Goal: Information Seeking & Learning: Learn about a topic

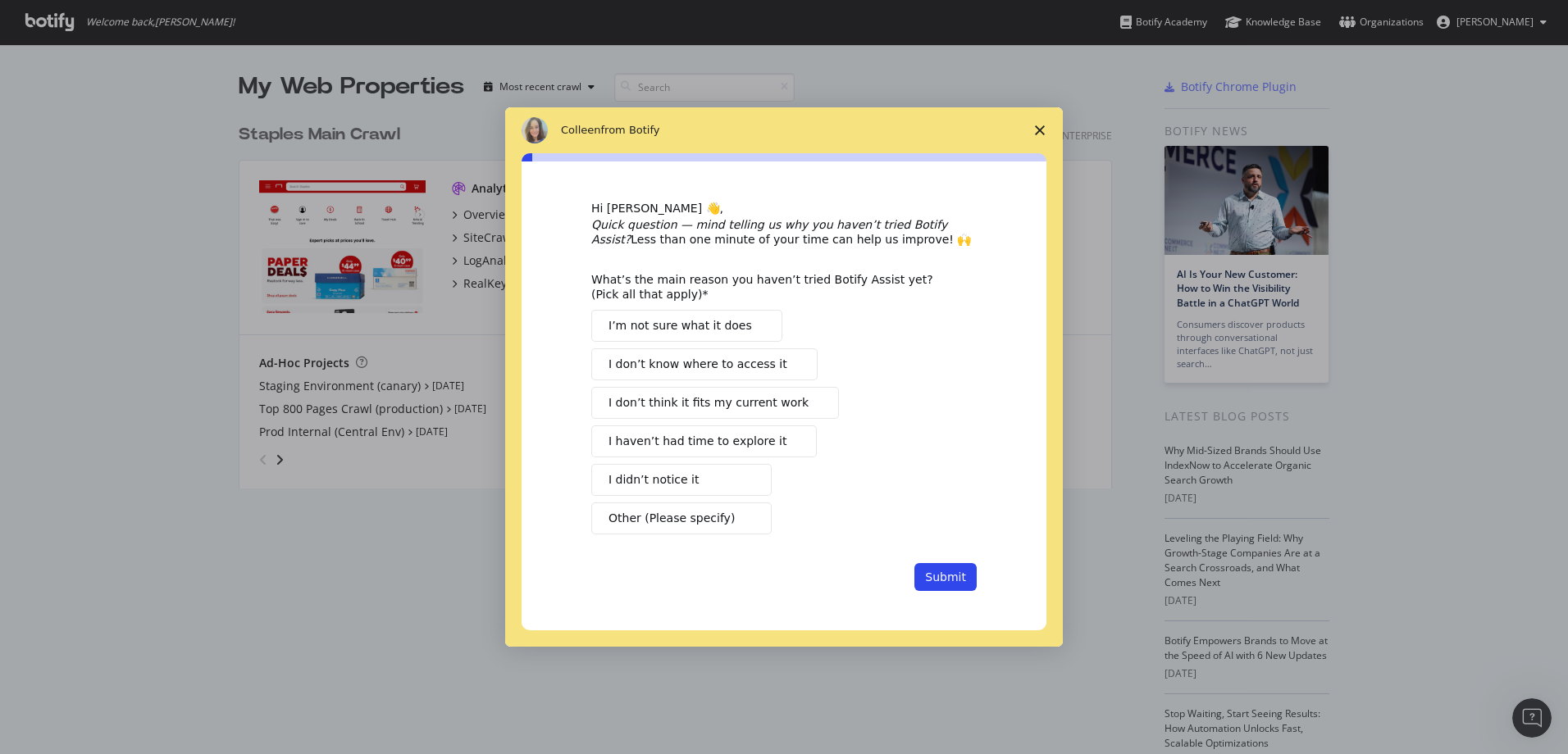
click at [1036, 125] on span "Close survey" at bounding box center [1040, 130] width 46 height 46
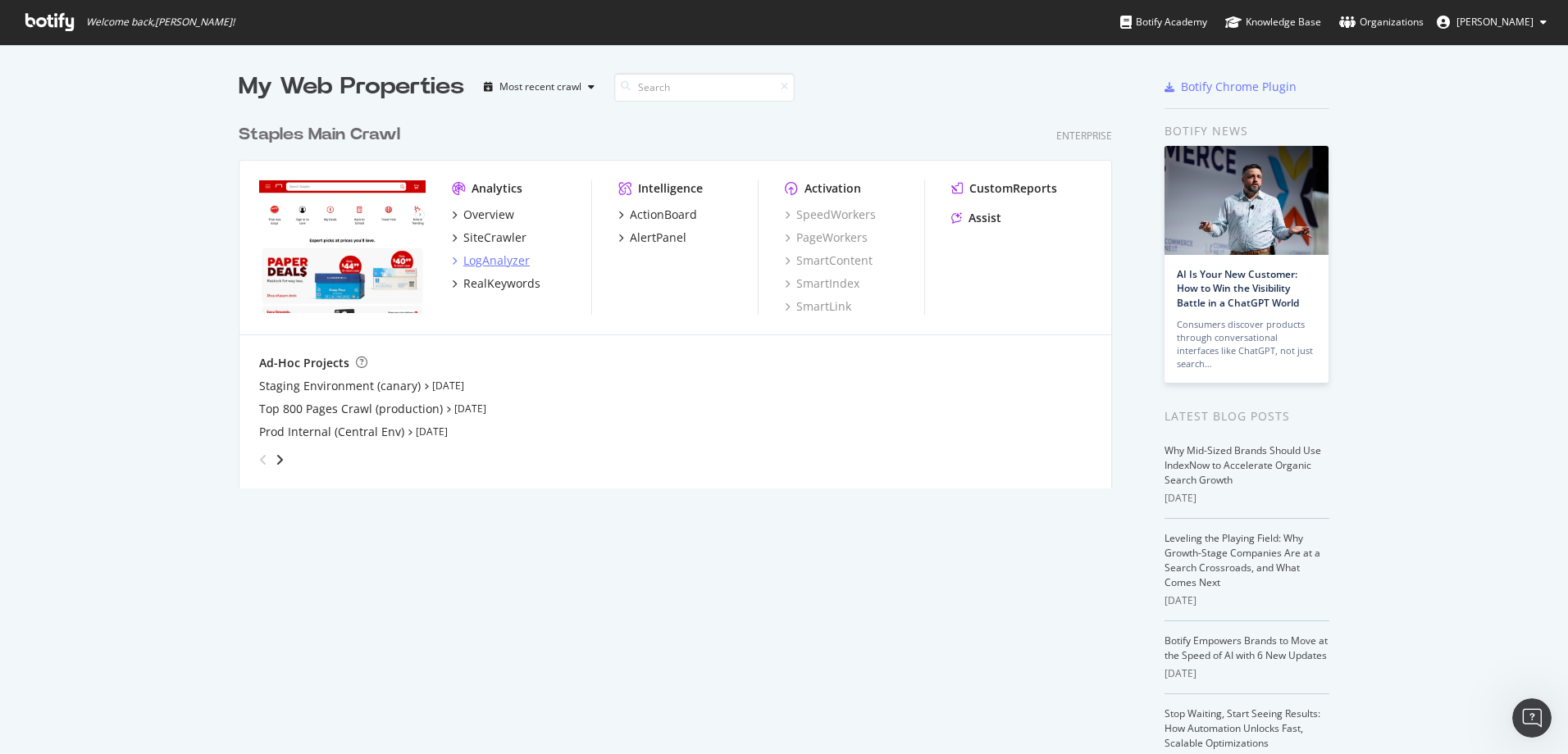
click at [463, 258] on div "LogAnalyzer" at bounding box center [496, 260] width 67 height 16
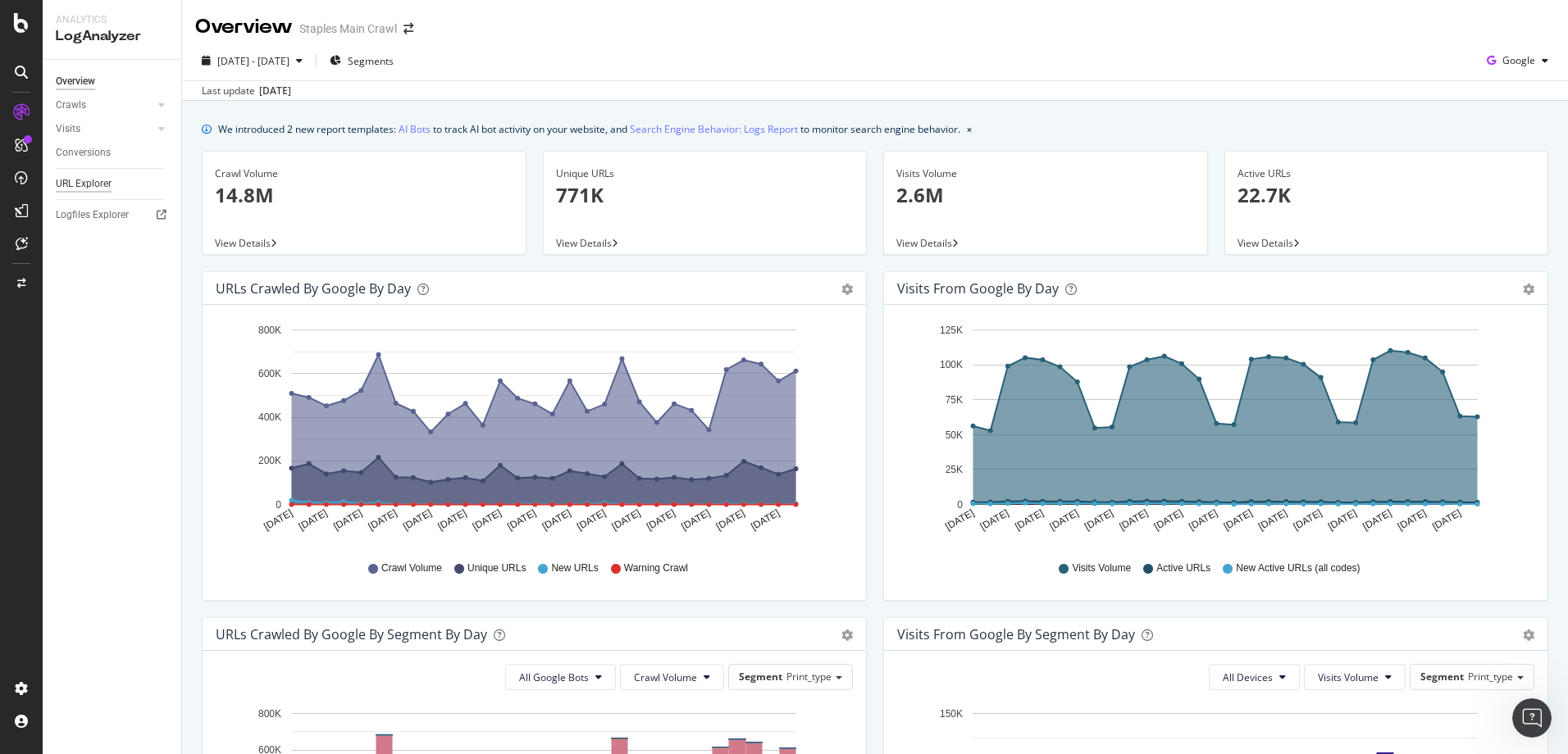
click at [109, 184] on div "URL Explorer" at bounding box center [83, 184] width 56 height 17
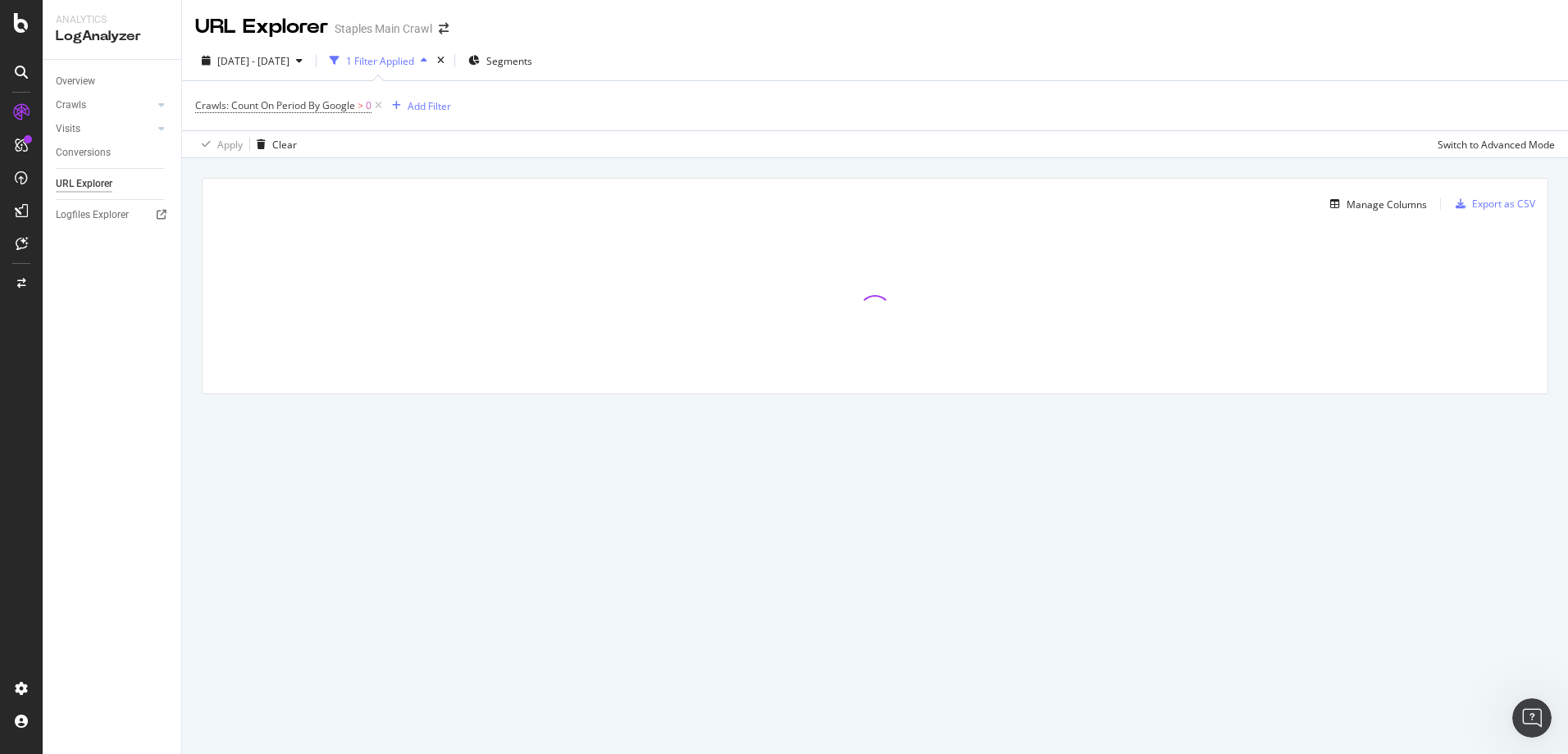
click at [408, 61] on div "1 Filter Applied" at bounding box center [380, 61] width 68 height 14
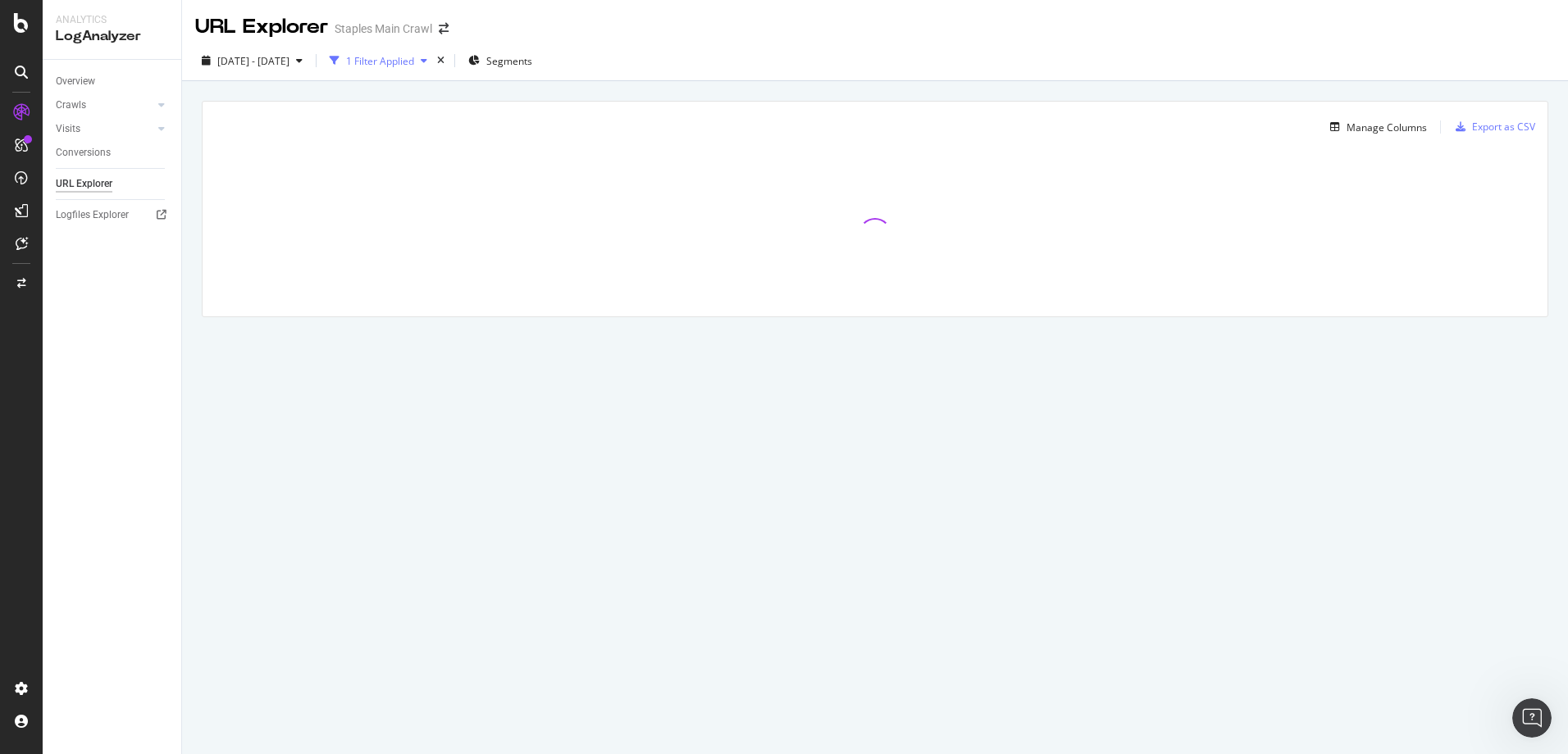
click at [408, 61] on div "1 Filter Applied" at bounding box center [380, 61] width 68 height 14
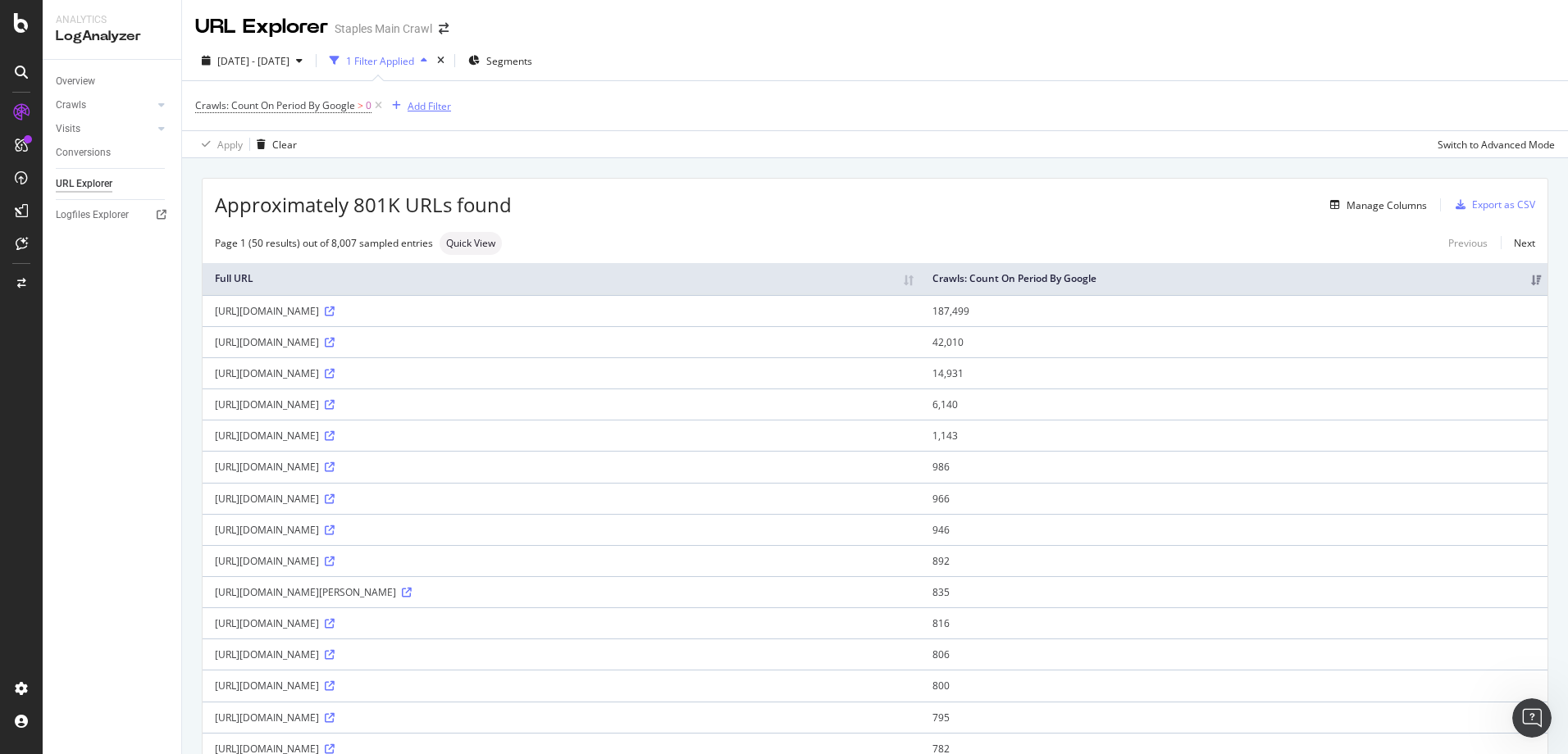
click at [423, 103] on div "Add Filter" at bounding box center [430, 106] width 43 height 14
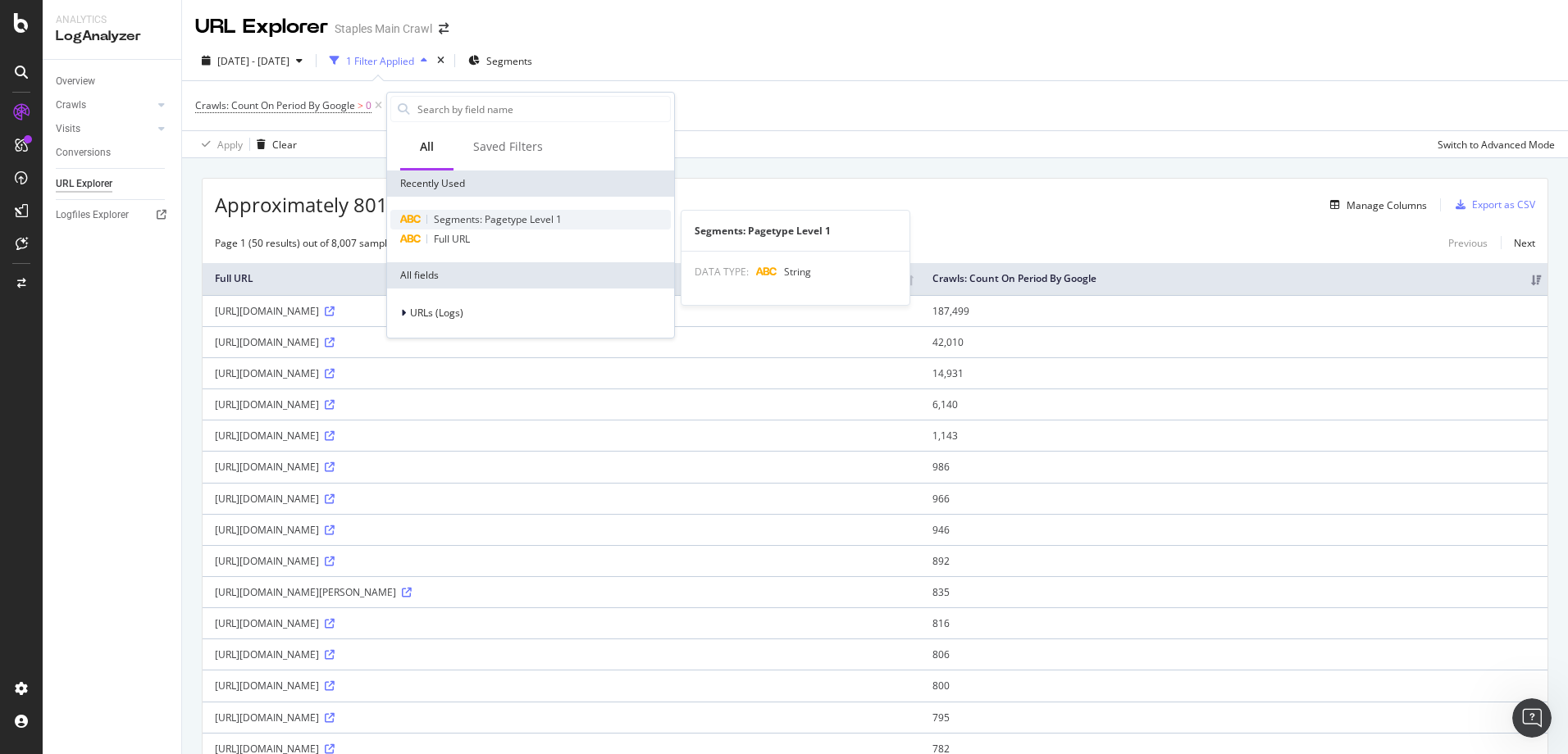
click at [427, 217] on div "Segments: Pagetype Level 1" at bounding box center [530, 220] width 280 height 20
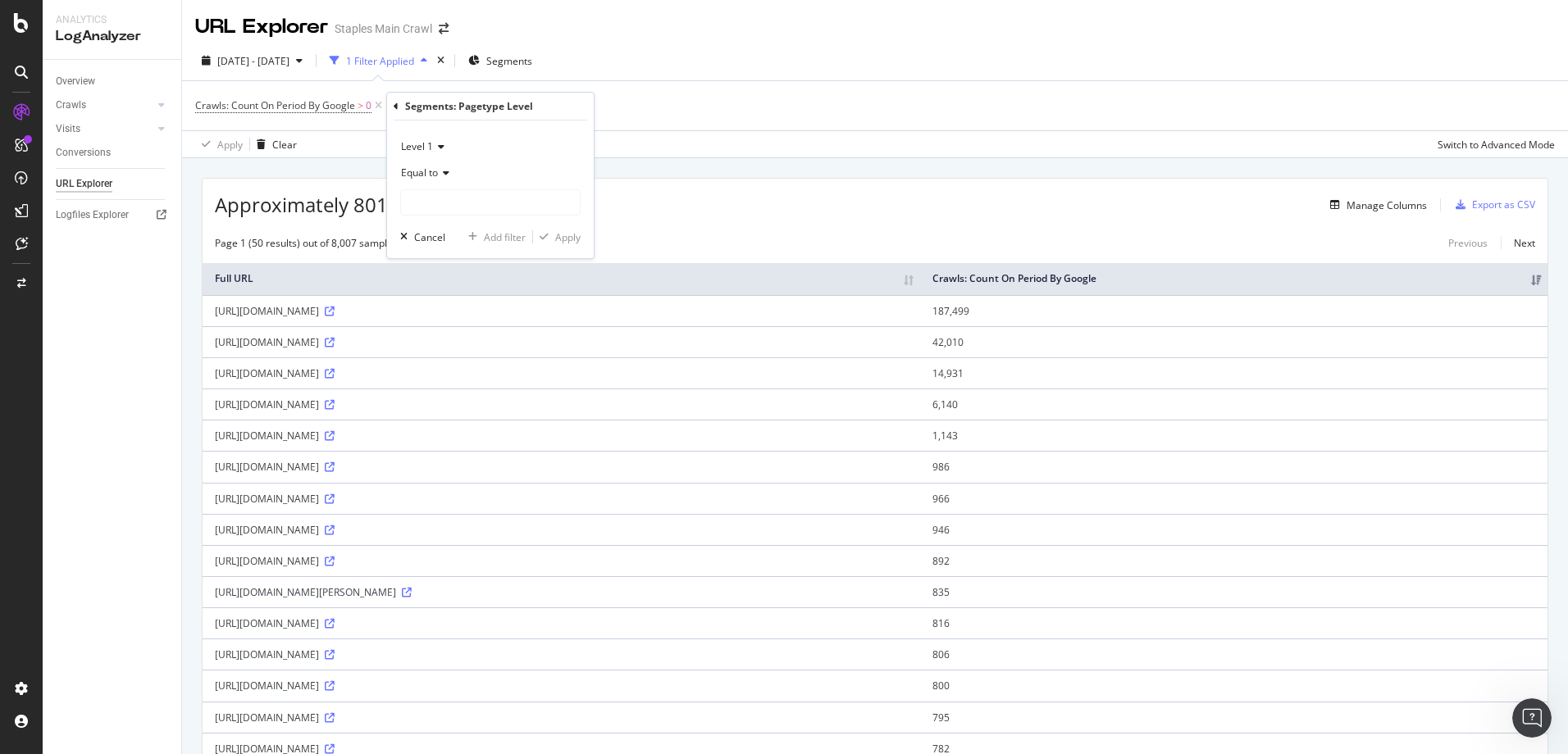
click at [431, 171] on span "Equal to" at bounding box center [419, 173] width 37 height 14
click at [442, 209] on input "text" at bounding box center [490, 202] width 179 height 26
click at [430, 255] on span "search-results" at bounding box center [463, 259] width 115 height 14
type input "search-results"
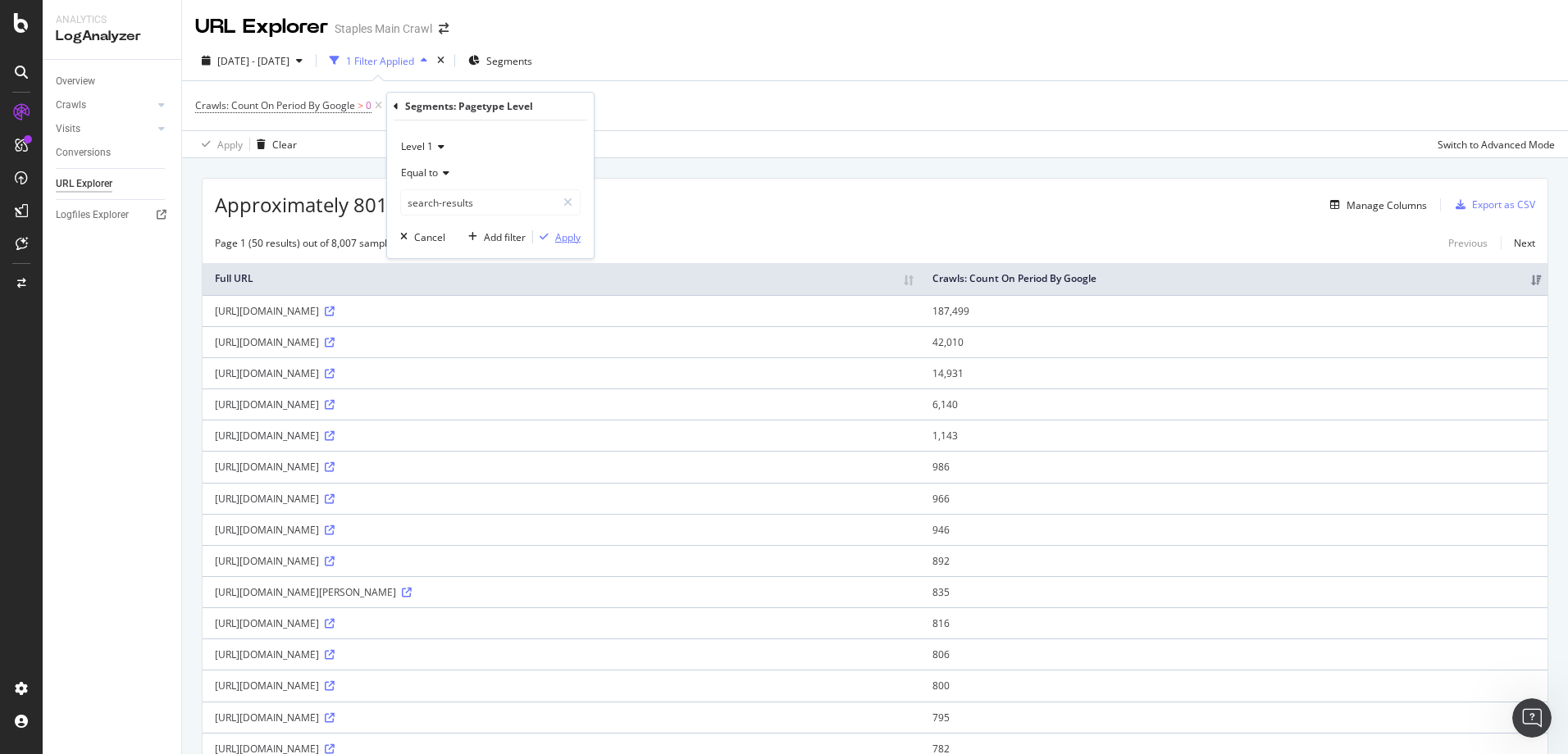
click at [566, 241] on div "Apply" at bounding box center [567, 238] width 25 height 14
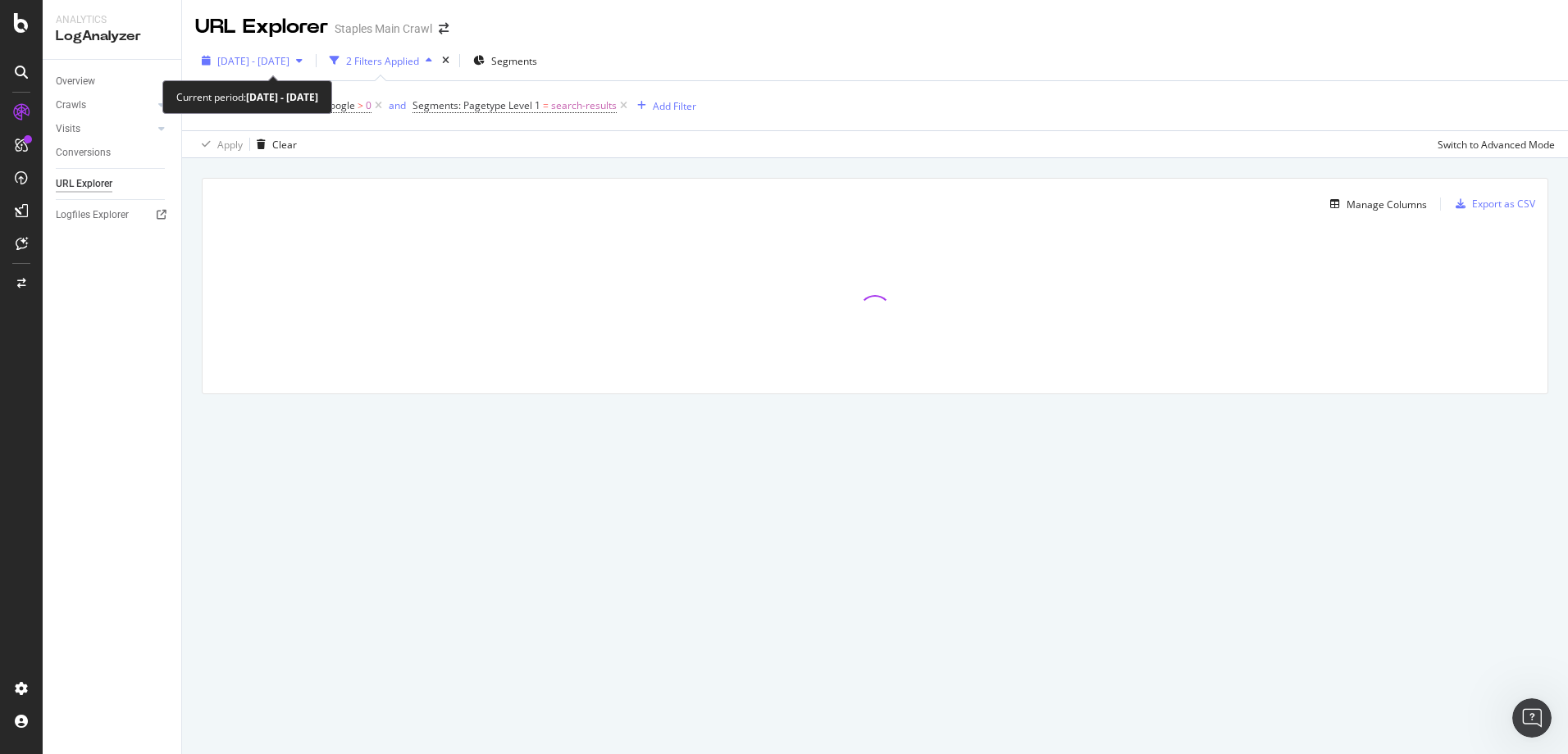
click at [274, 55] on span "[DATE] - [DATE]" at bounding box center [253, 61] width 72 height 14
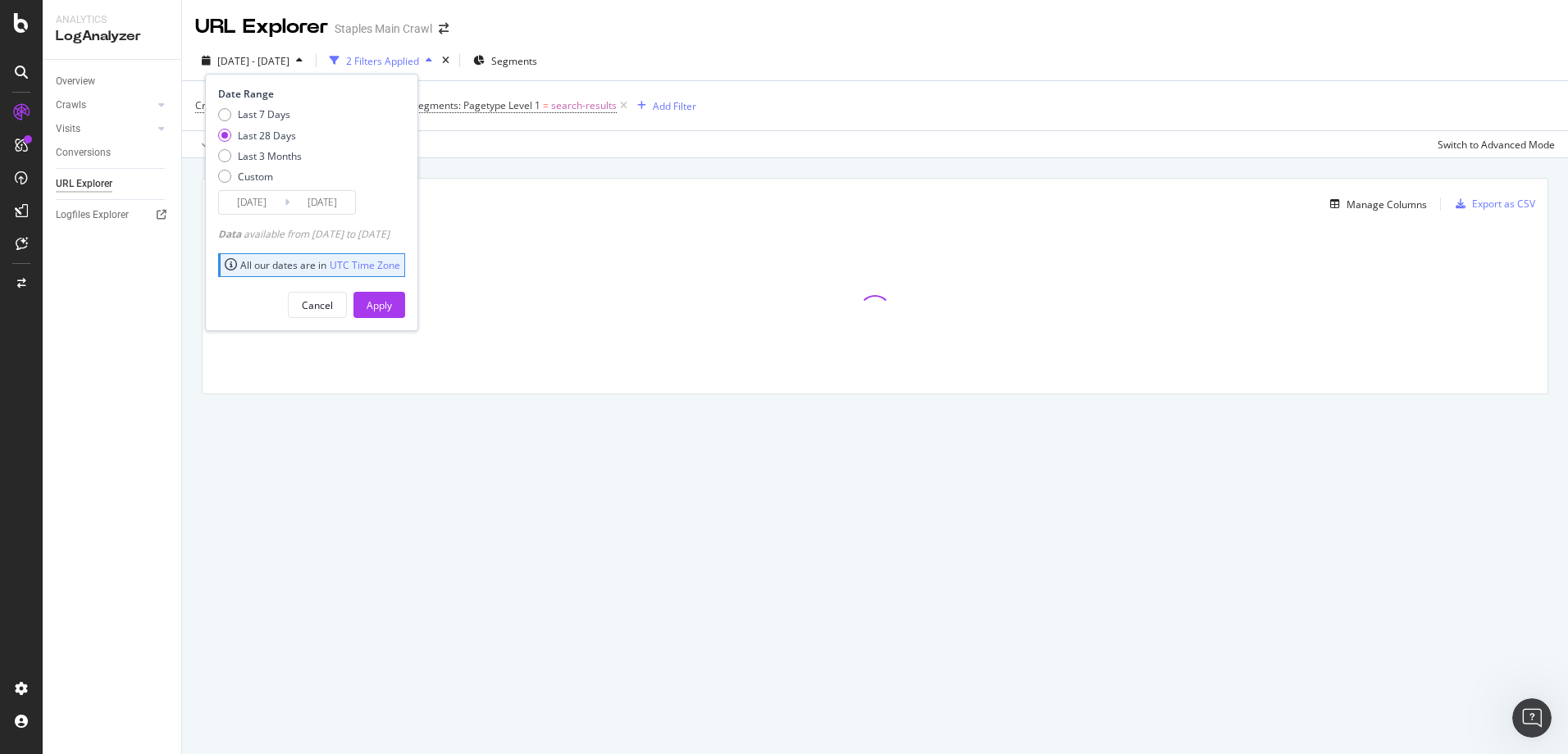
click at [242, 204] on input "[DATE]" at bounding box center [252, 202] width 66 height 23
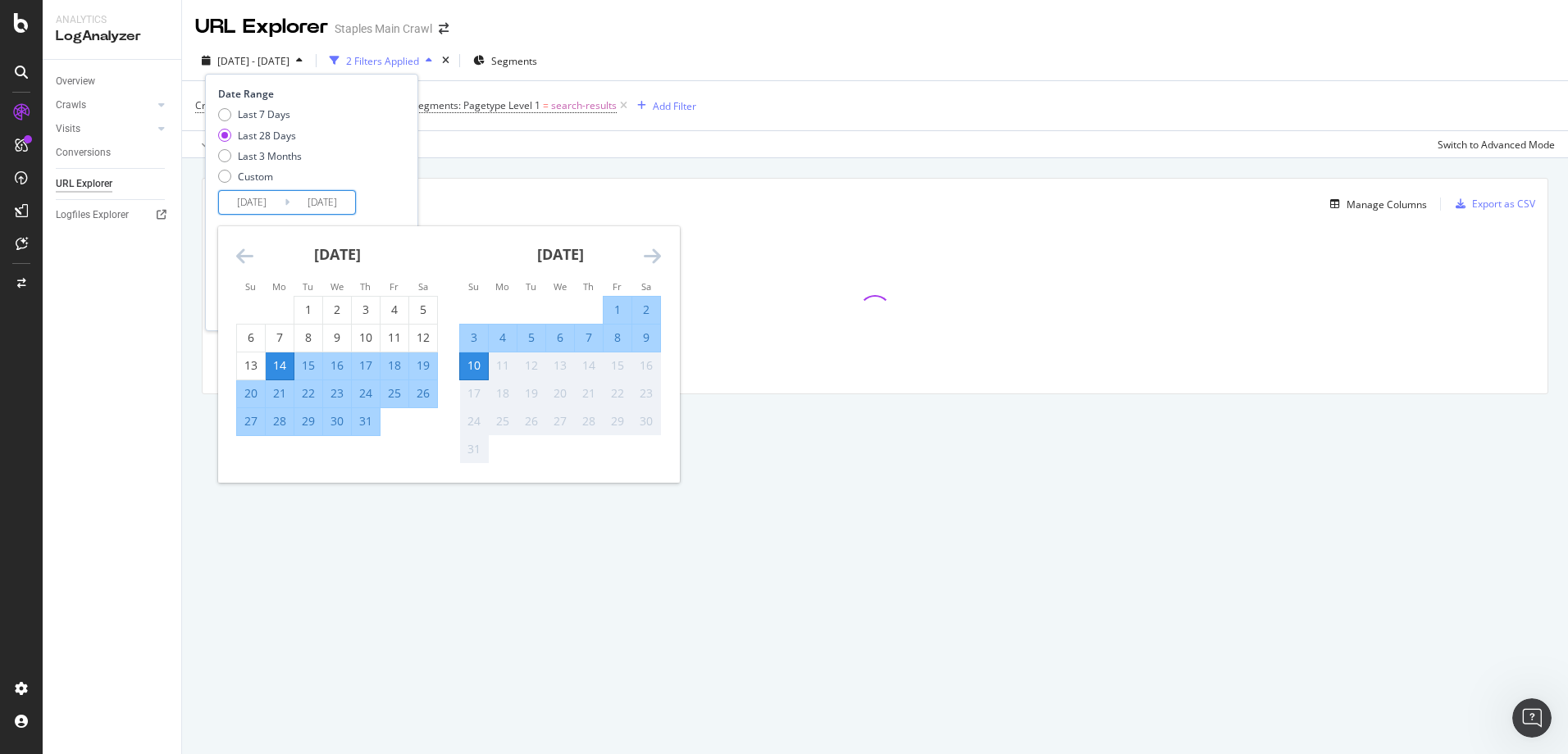
click at [475, 340] on div "3" at bounding box center [474, 338] width 28 height 16
type input "[DATE]"
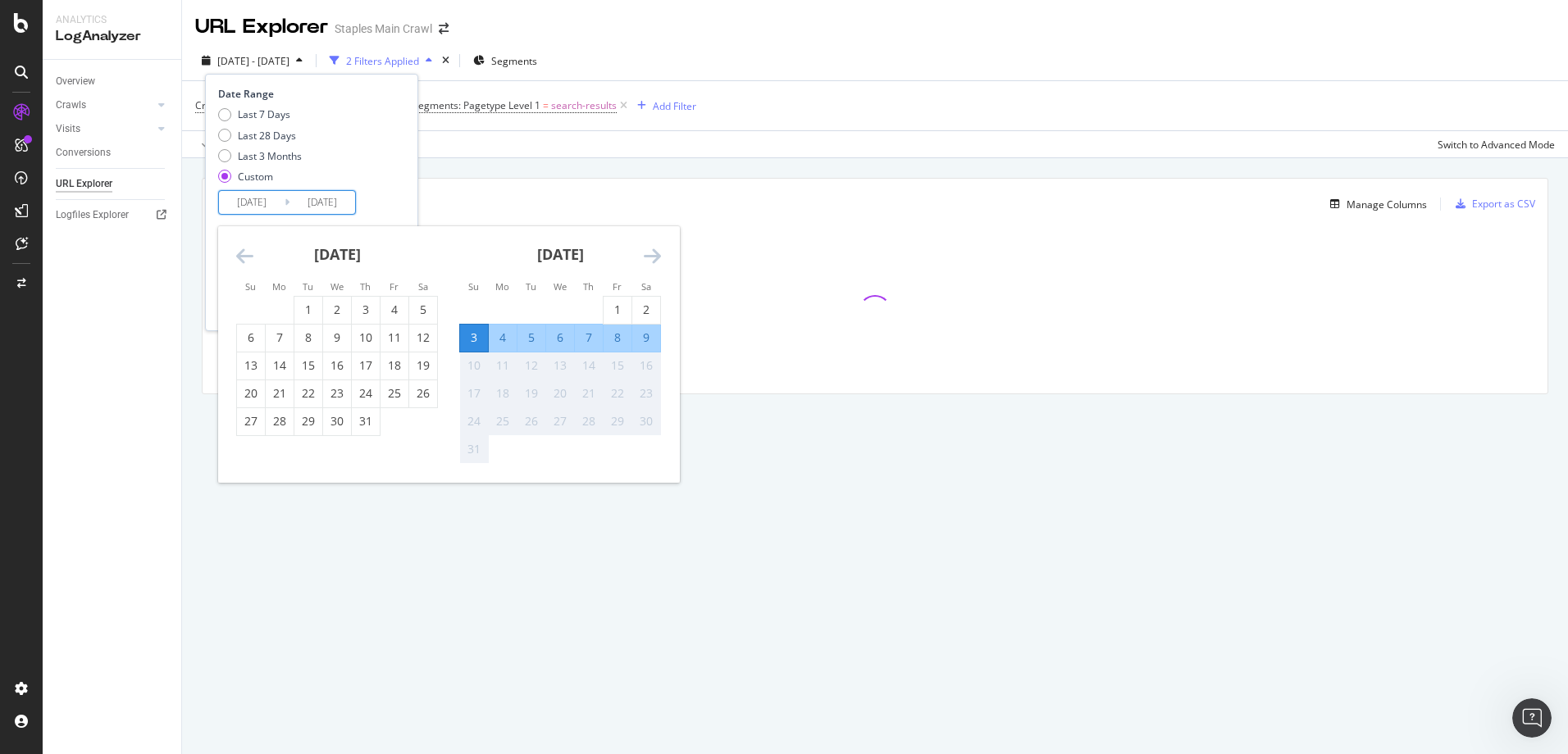
click at [650, 338] on div "9" at bounding box center [646, 338] width 28 height 16
type input "[DATE]"
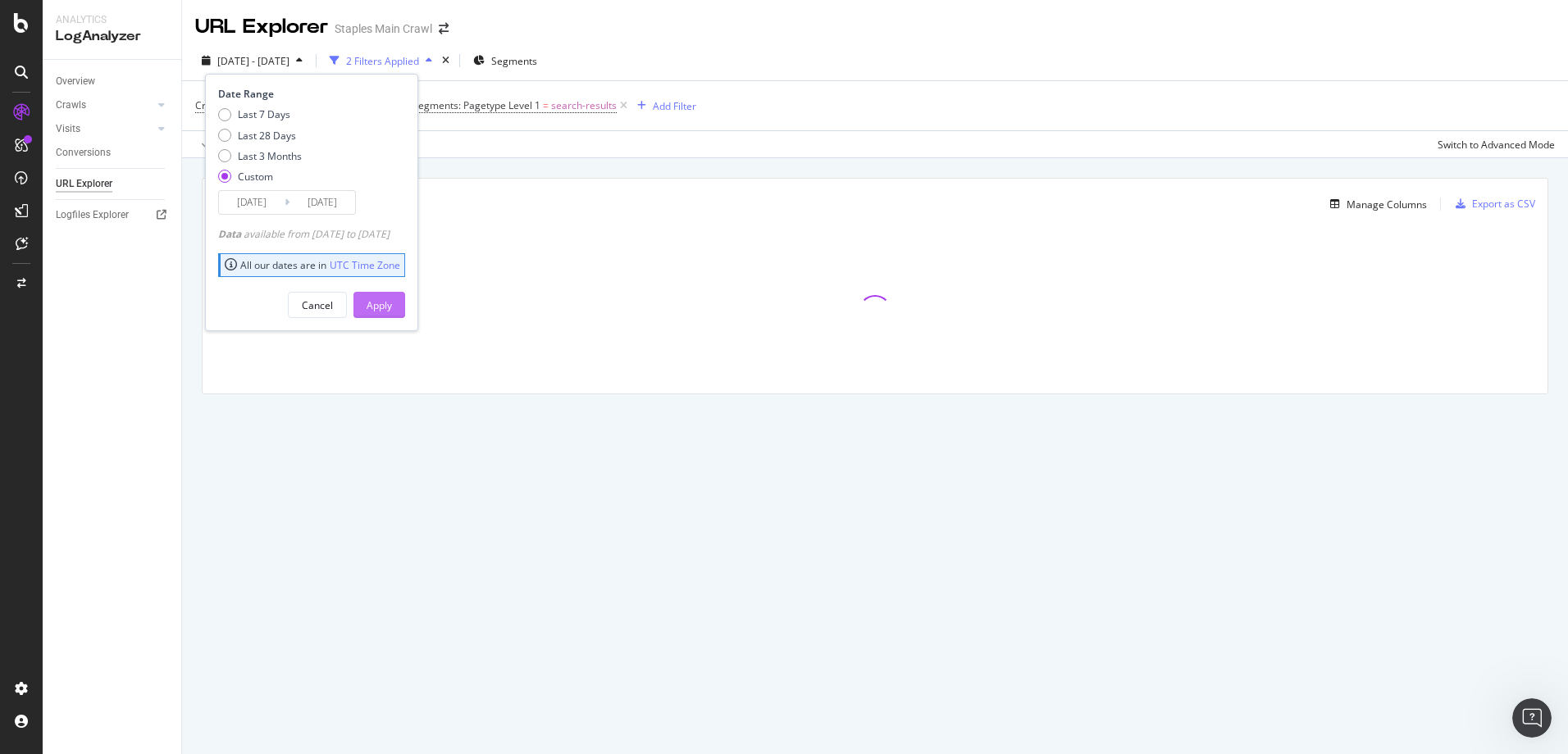
click at [392, 306] on div "Apply" at bounding box center [378, 305] width 25 height 14
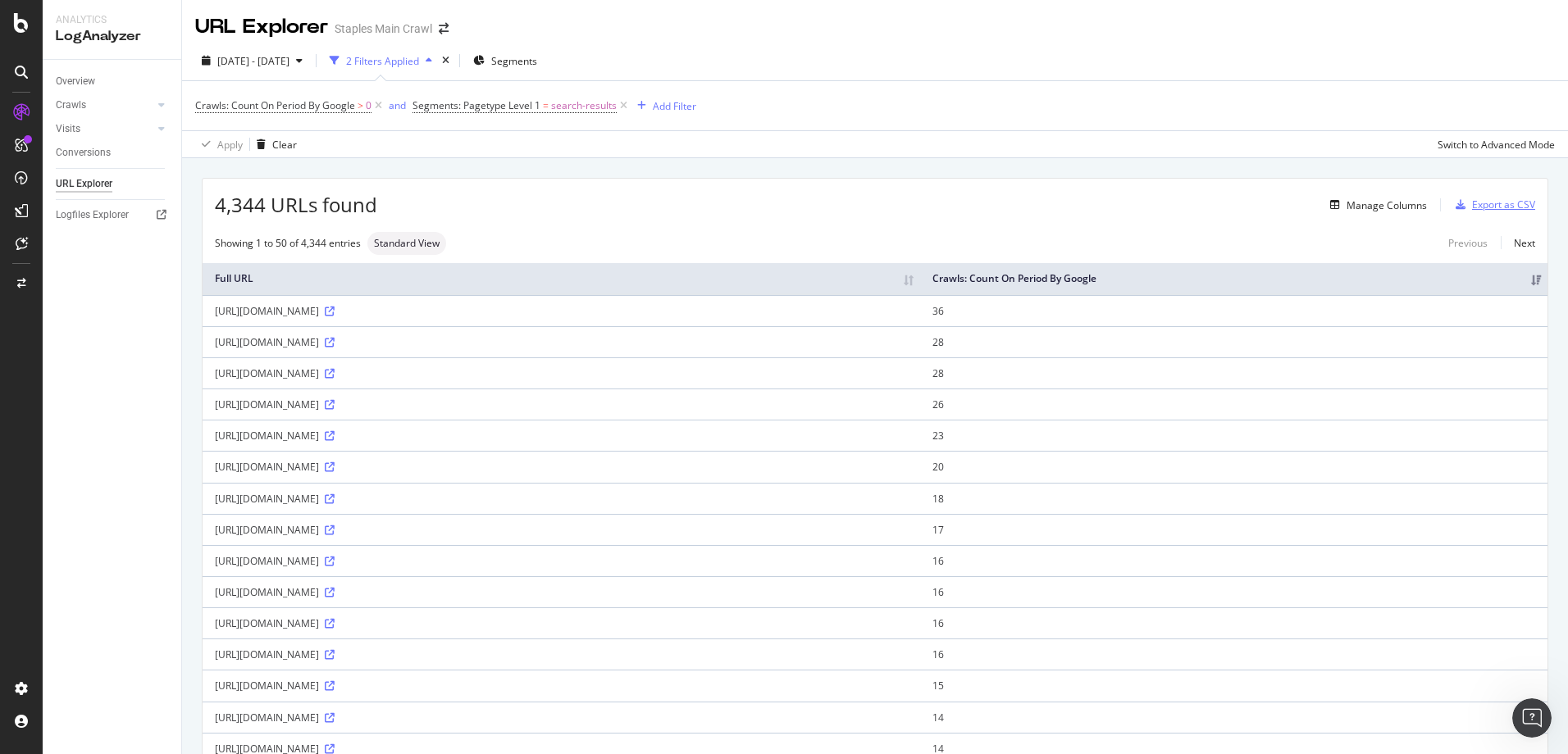
click at [1473, 206] on div "Export as CSV" at bounding box center [1503, 205] width 63 height 14
drag, startPoint x: 212, startPoint y: 311, endPoint x: 514, endPoint y: 315, distance: 302.0
click at [514, 315] on td "[URL][DOMAIN_NAME]" at bounding box center [561, 311] width 718 height 31
drag, startPoint x: 514, startPoint y: 315, endPoint x: 596, endPoint y: 281, distance: 88.8
click at [596, 281] on th "Full URL" at bounding box center [561, 279] width 718 height 32
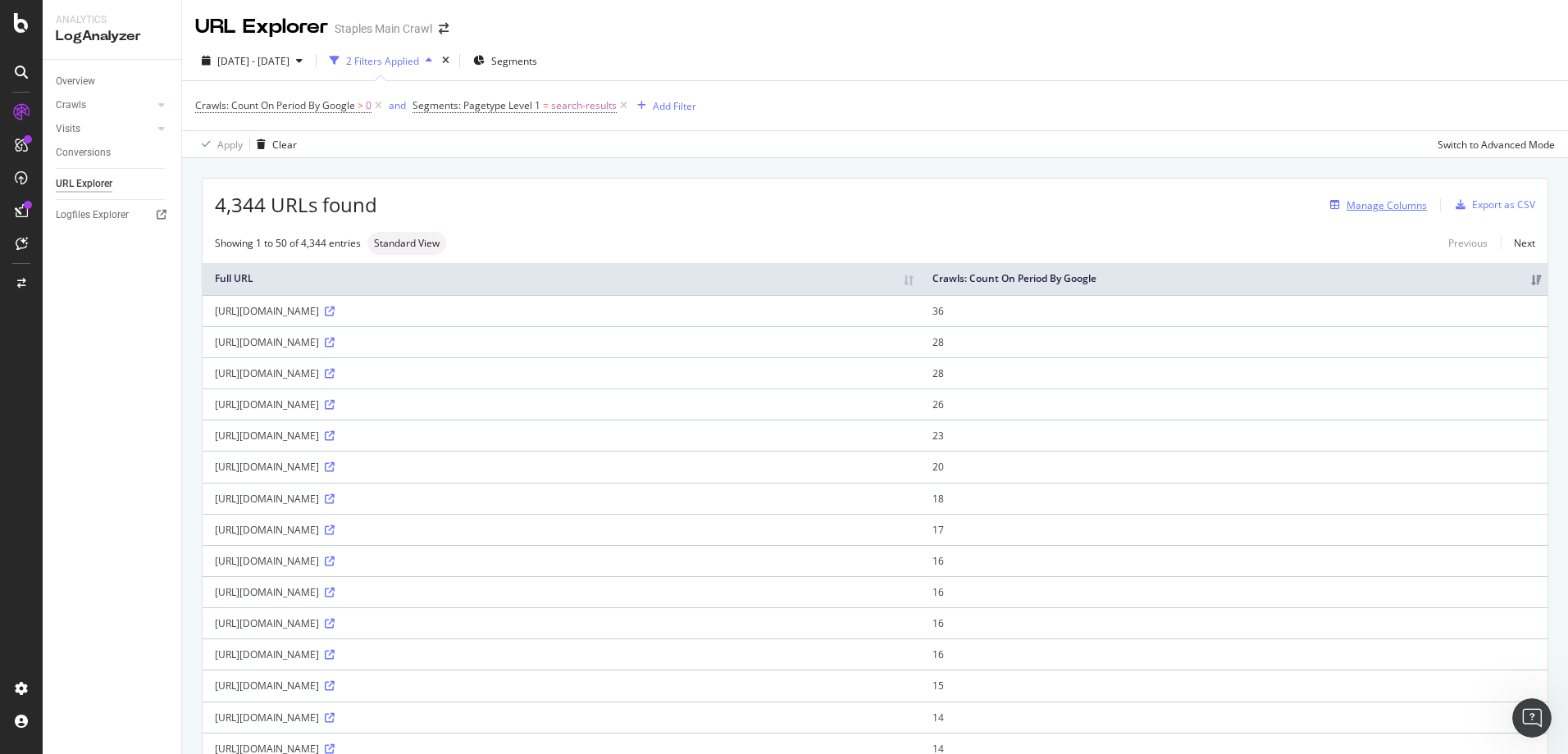
click at [1375, 202] on div "Manage Columns" at bounding box center [1386, 206] width 81 height 14
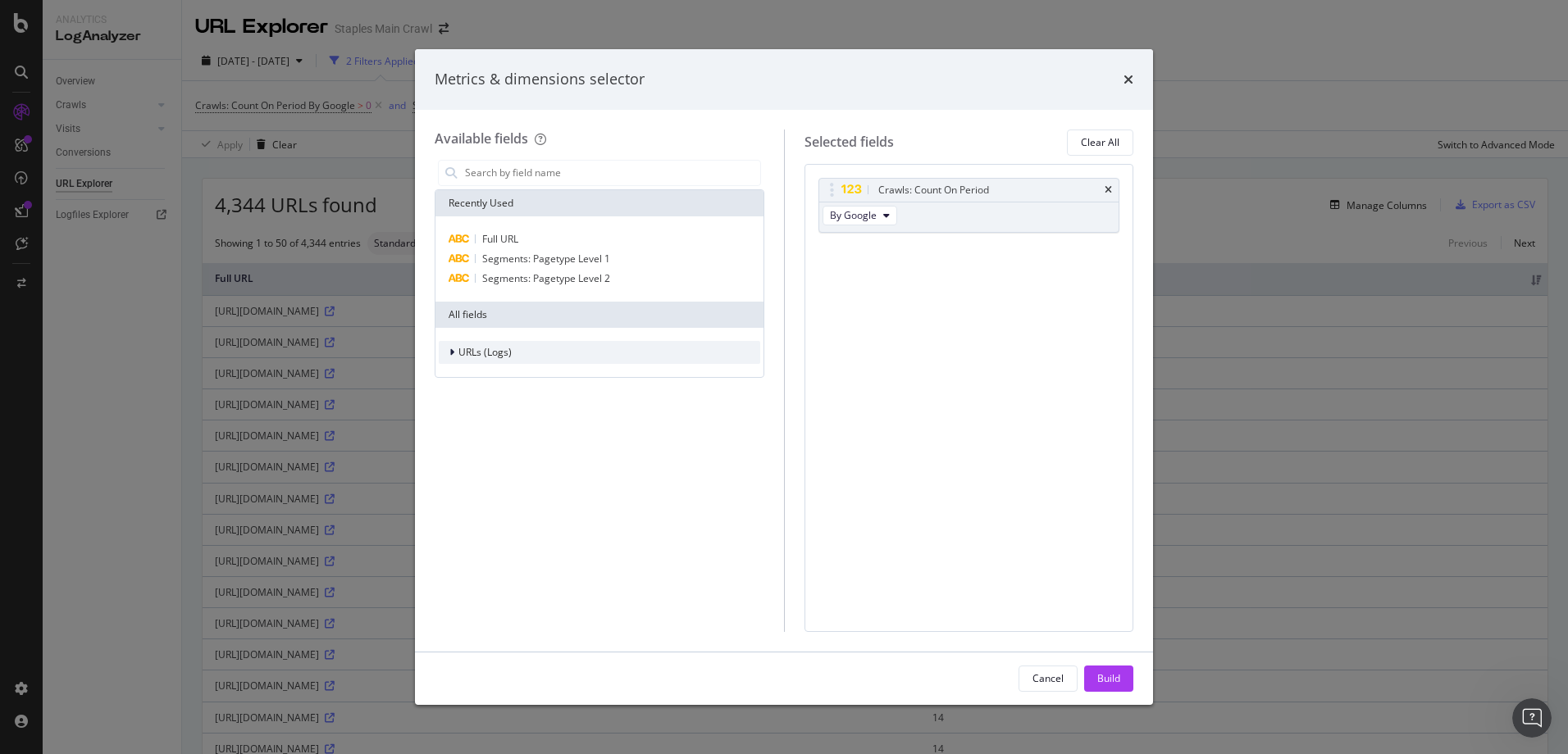
click at [450, 351] on icon "modal" at bounding box center [452, 352] width 5 height 10
click at [450, 351] on icon "modal" at bounding box center [452, 352] width 7 height 10
click at [479, 169] on input "modal" at bounding box center [612, 173] width 297 height 24
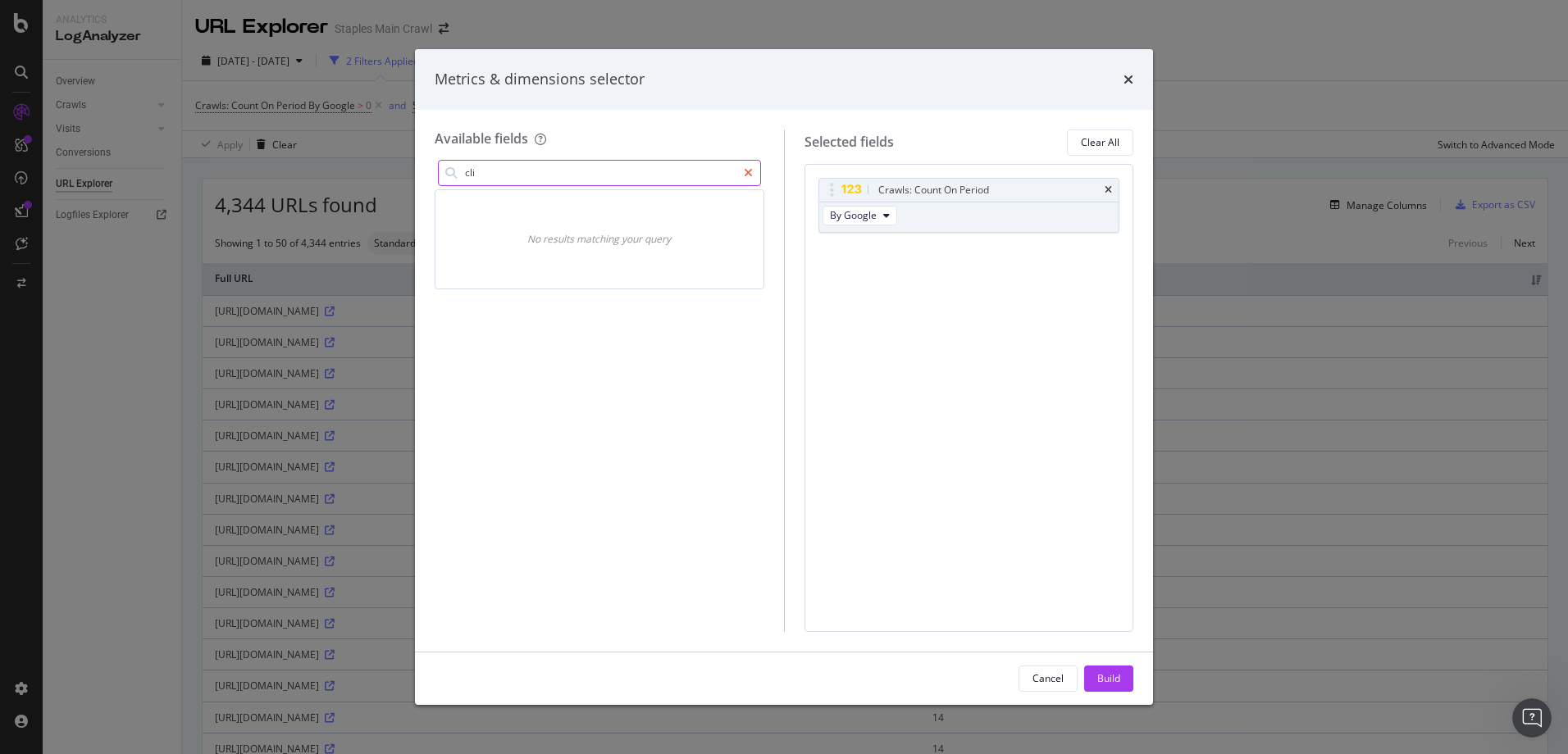
type input "cli"
click at [746, 171] on icon "modal" at bounding box center [748, 173] width 9 height 11
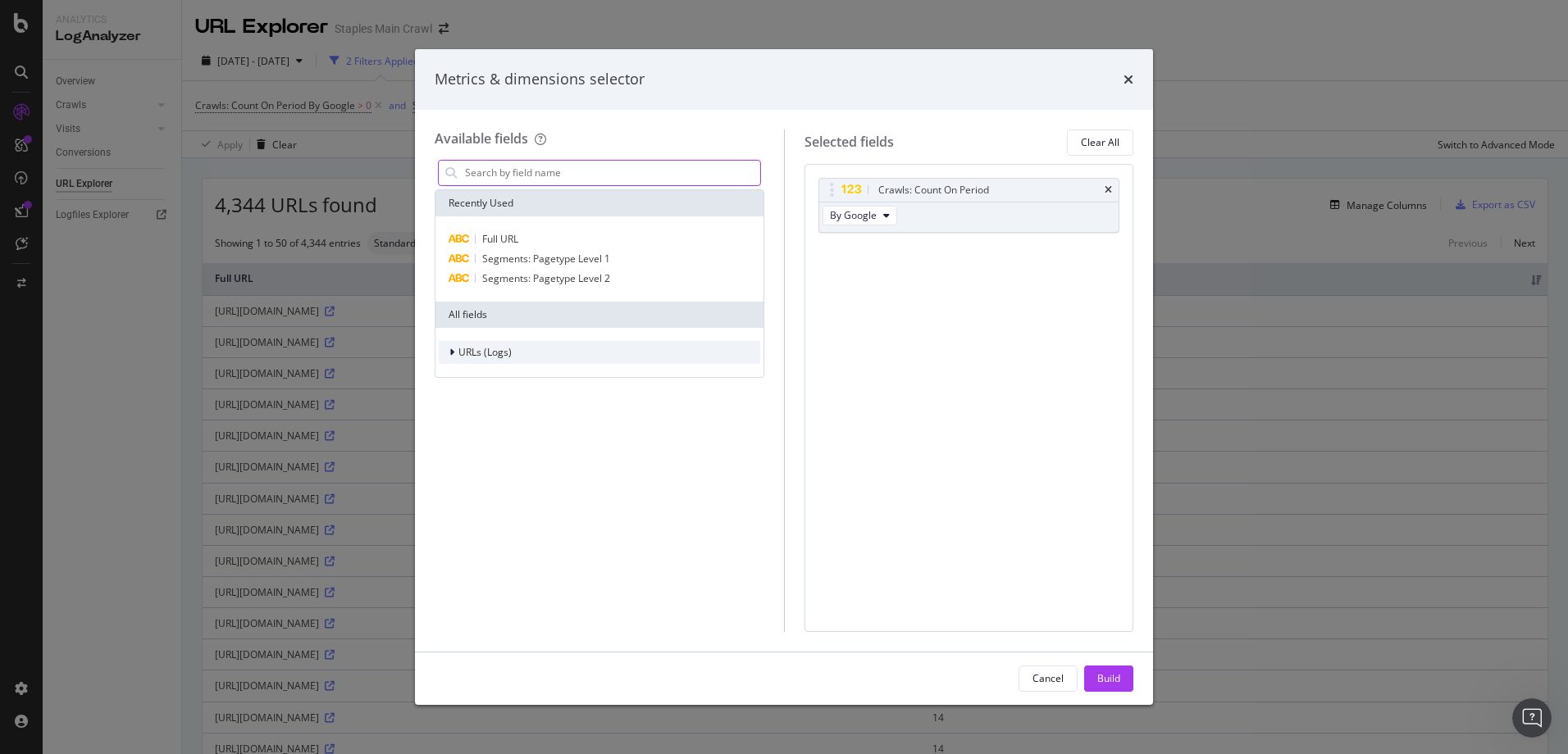
click at [456, 351] on div "modal" at bounding box center [453, 352] width 10 height 16
click at [1106, 142] on div "Clear All" at bounding box center [1099, 142] width 38 height 14
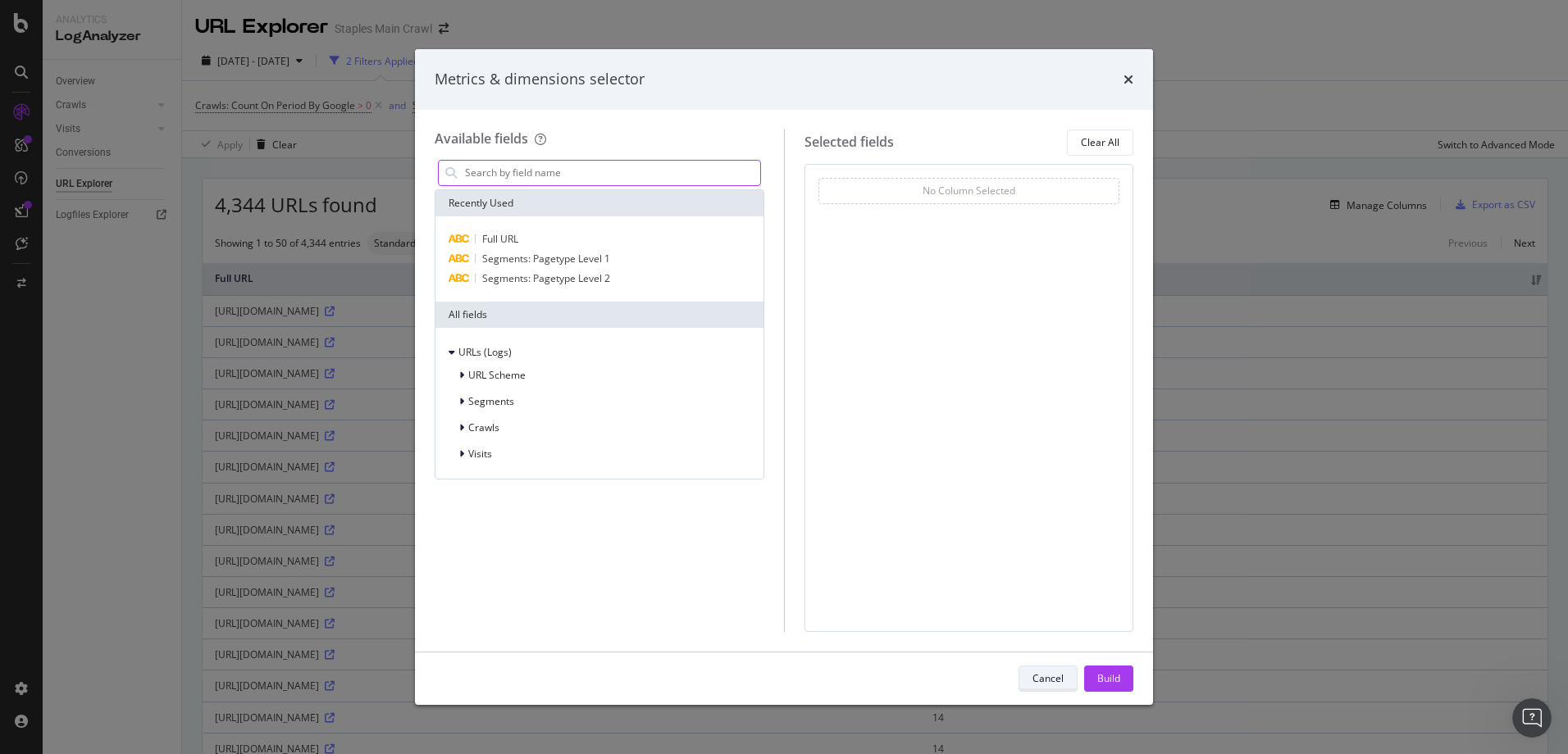
click at [1041, 672] on div "Cancel" at bounding box center [1048, 679] width 31 height 14
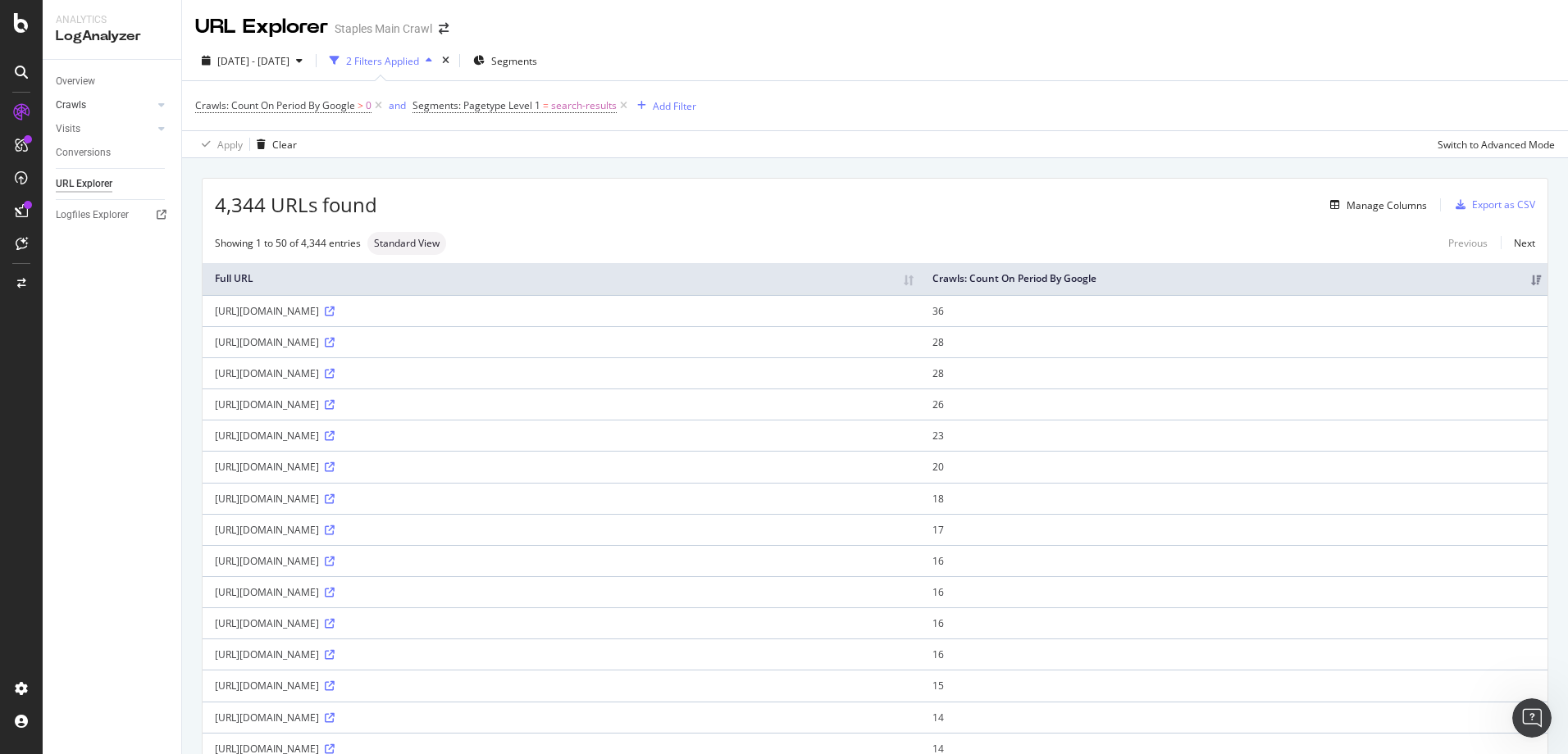
click at [135, 109] on link "Crawls" at bounding box center [104, 105] width 97 height 17
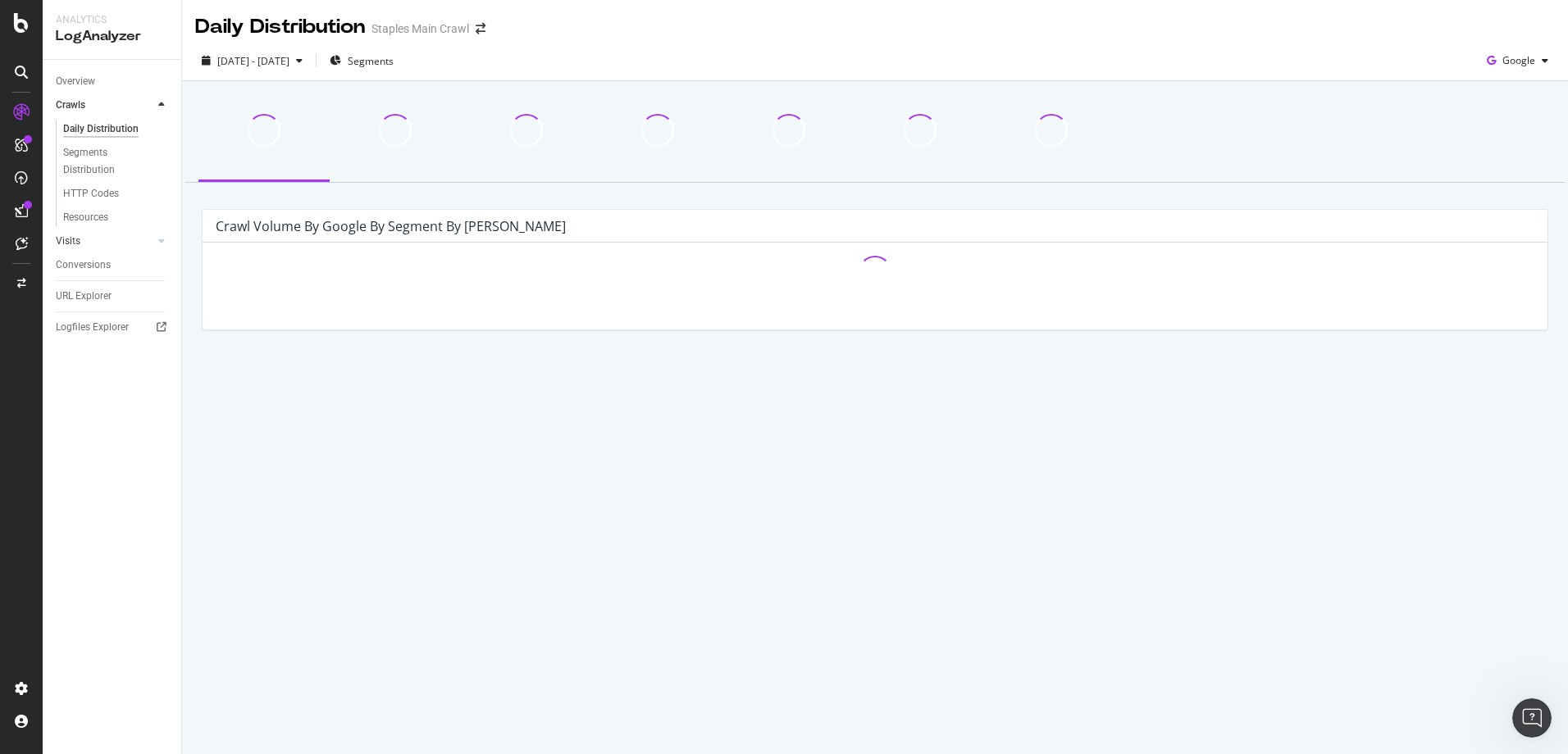
click at [126, 242] on link "Visits" at bounding box center [104, 241] width 97 height 17
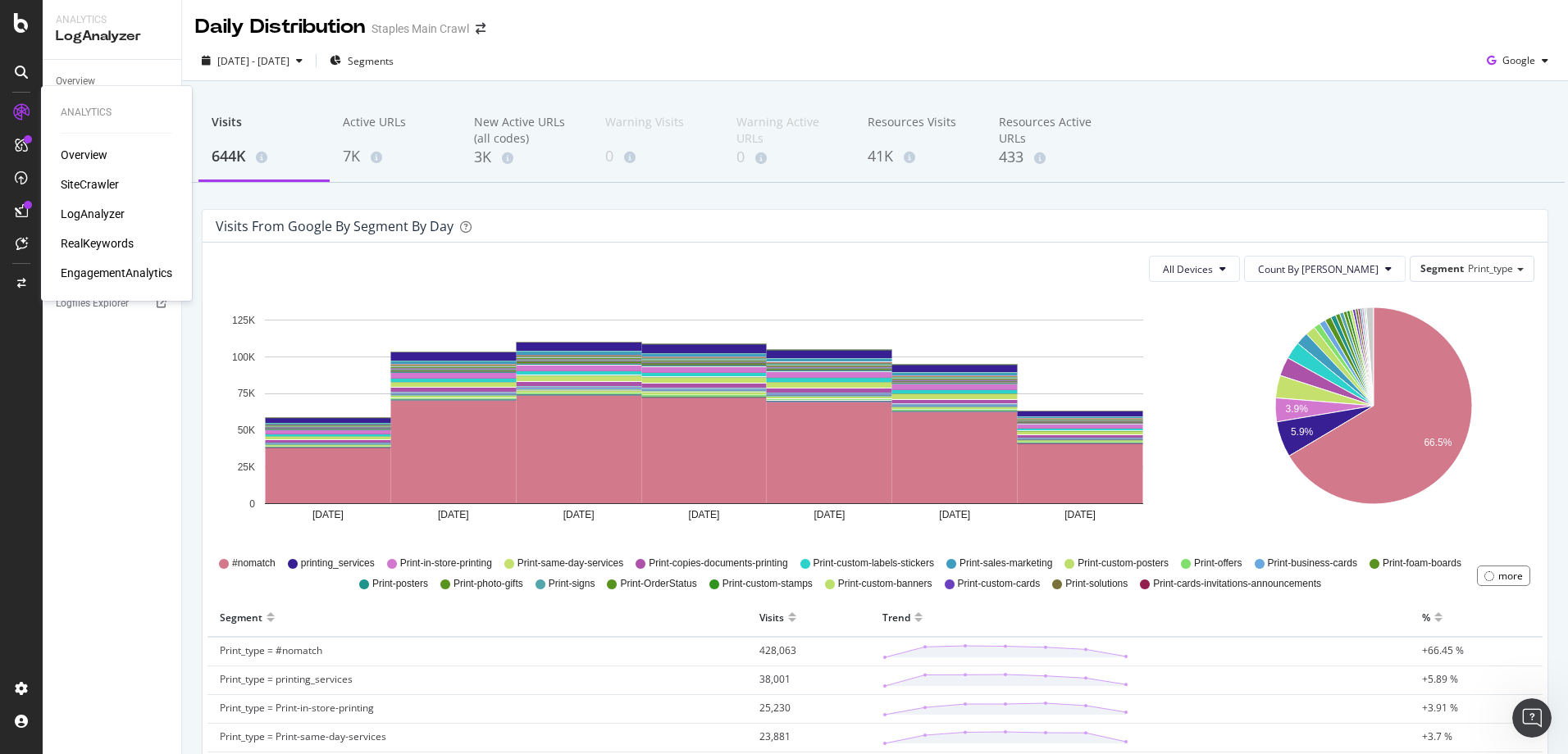
click at [96, 213] on div "LogAnalyzer" at bounding box center [93, 213] width 64 height 16
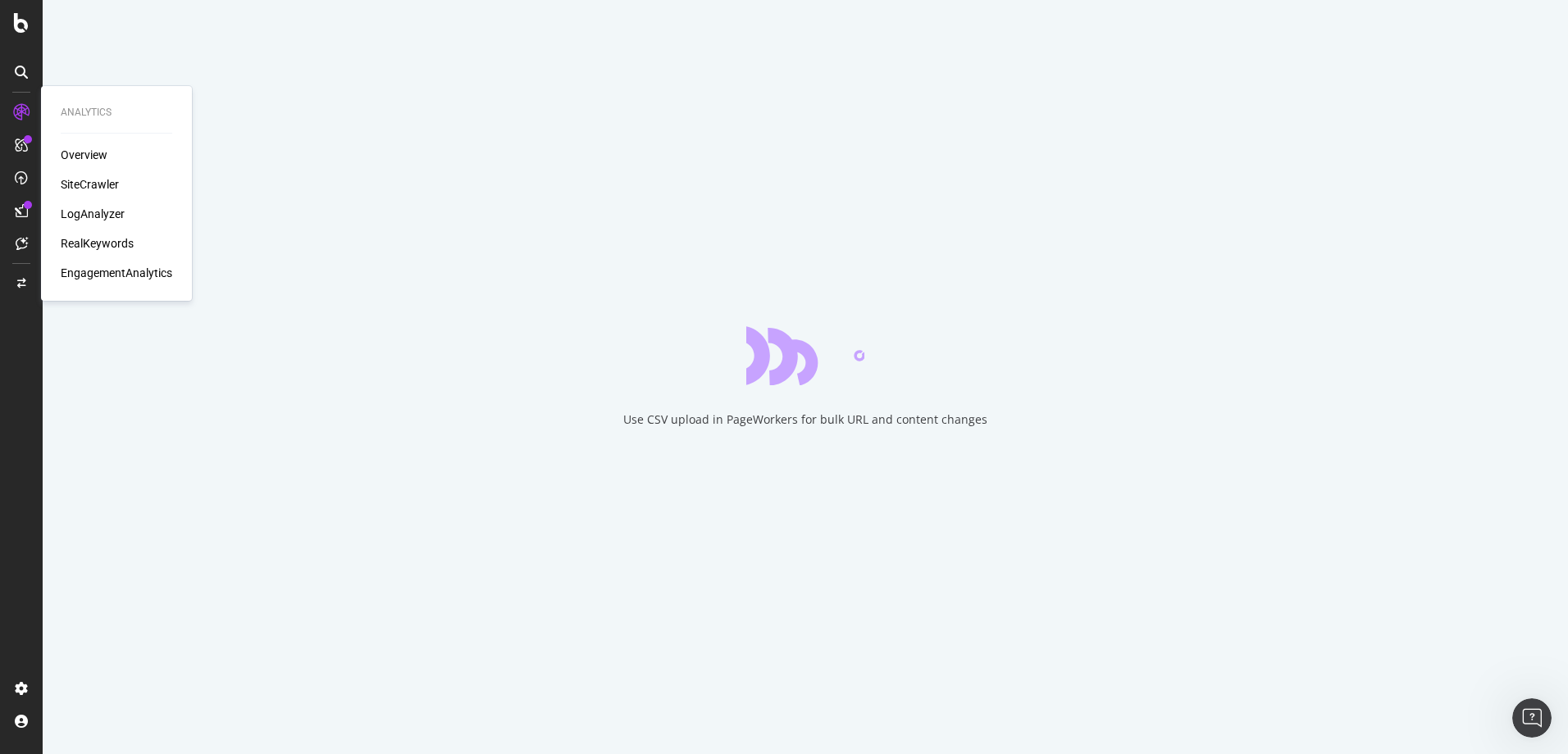
click at [84, 211] on div "LogAnalyzer" at bounding box center [93, 213] width 64 height 16
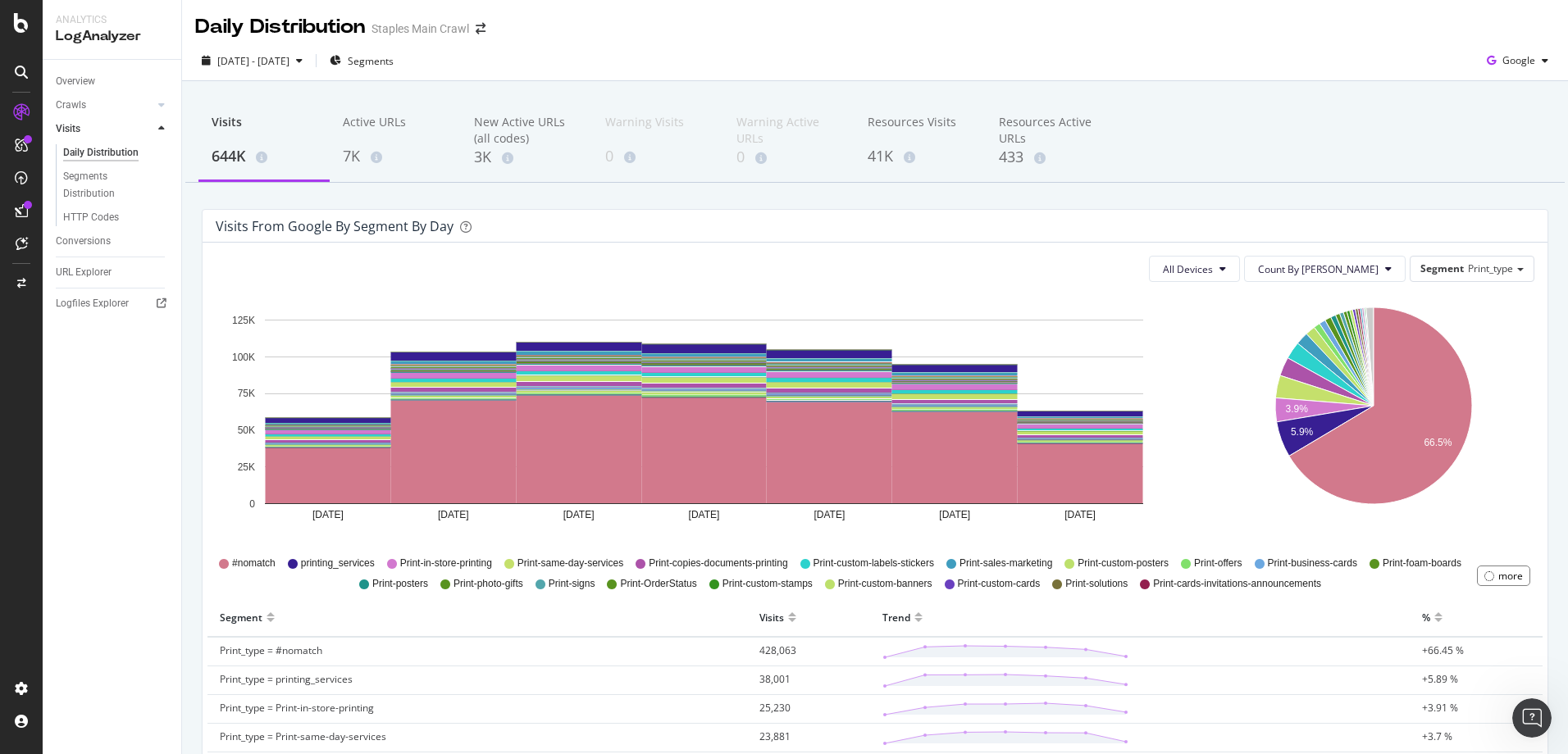
click at [112, 396] on div "Overview Crawls Daily Distribution Segments Distribution HTTP Codes Resources V…" at bounding box center [112, 407] width 139 height 694
click at [96, 239] on div "RealKeywords" at bounding box center [97, 243] width 73 height 16
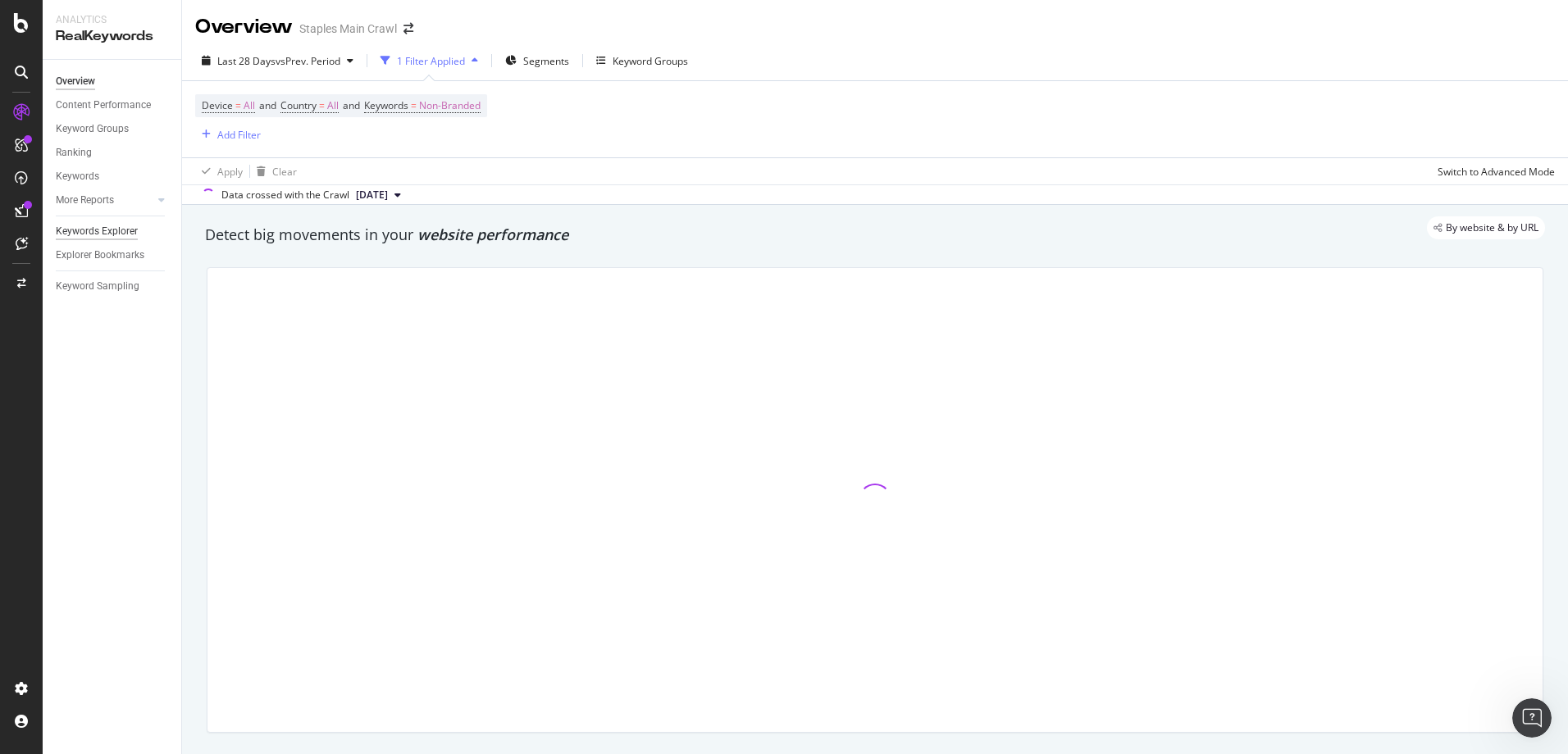
click at [95, 235] on div "Keywords Explorer" at bounding box center [96, 232] width 82 height 17
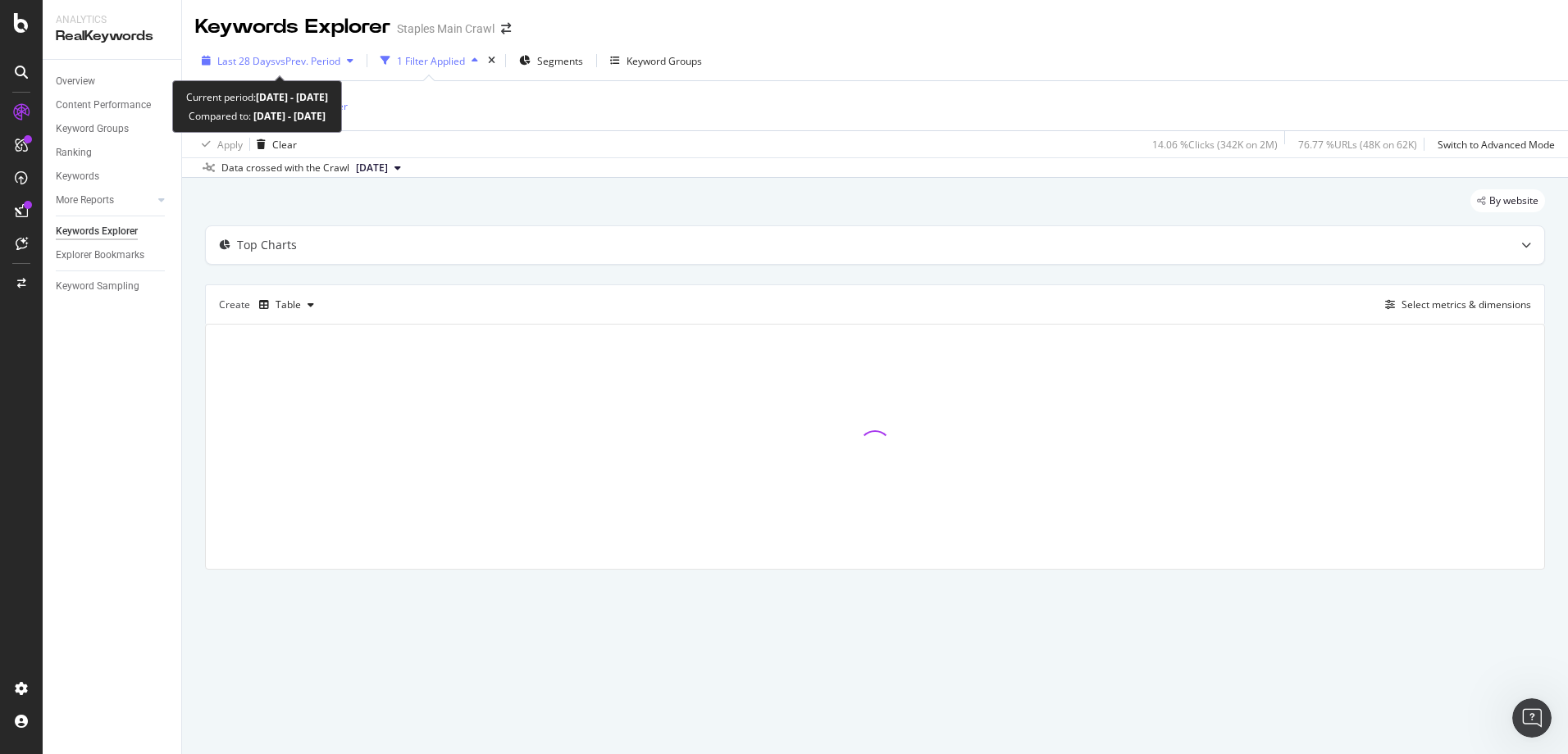
click at [259, 58] on span "Last 28 Days" at bounding box center [246, 61] width 58 height 14
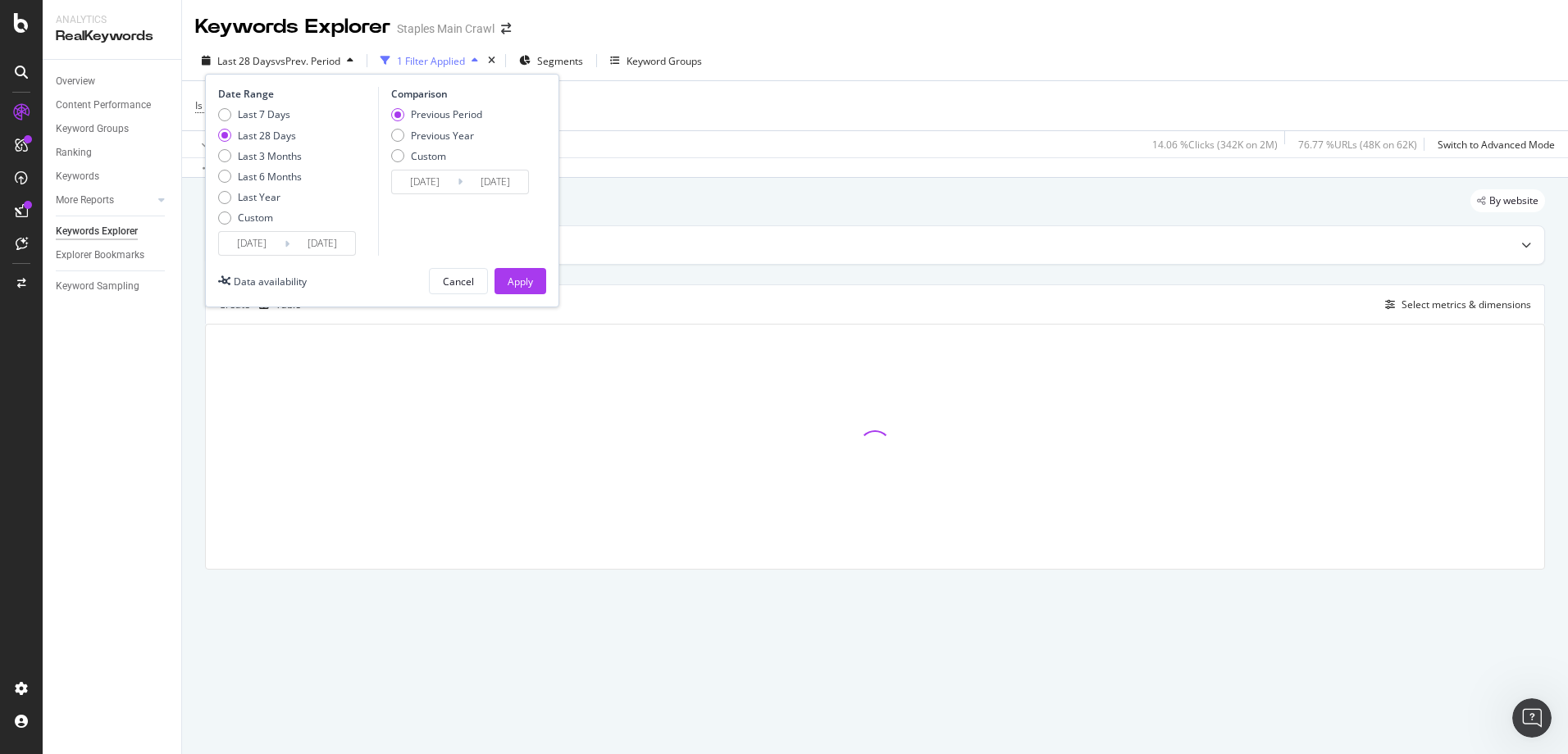
click at [426, 178] on input "[DATE]" at bounding box center [425, 182] width 66 height 23
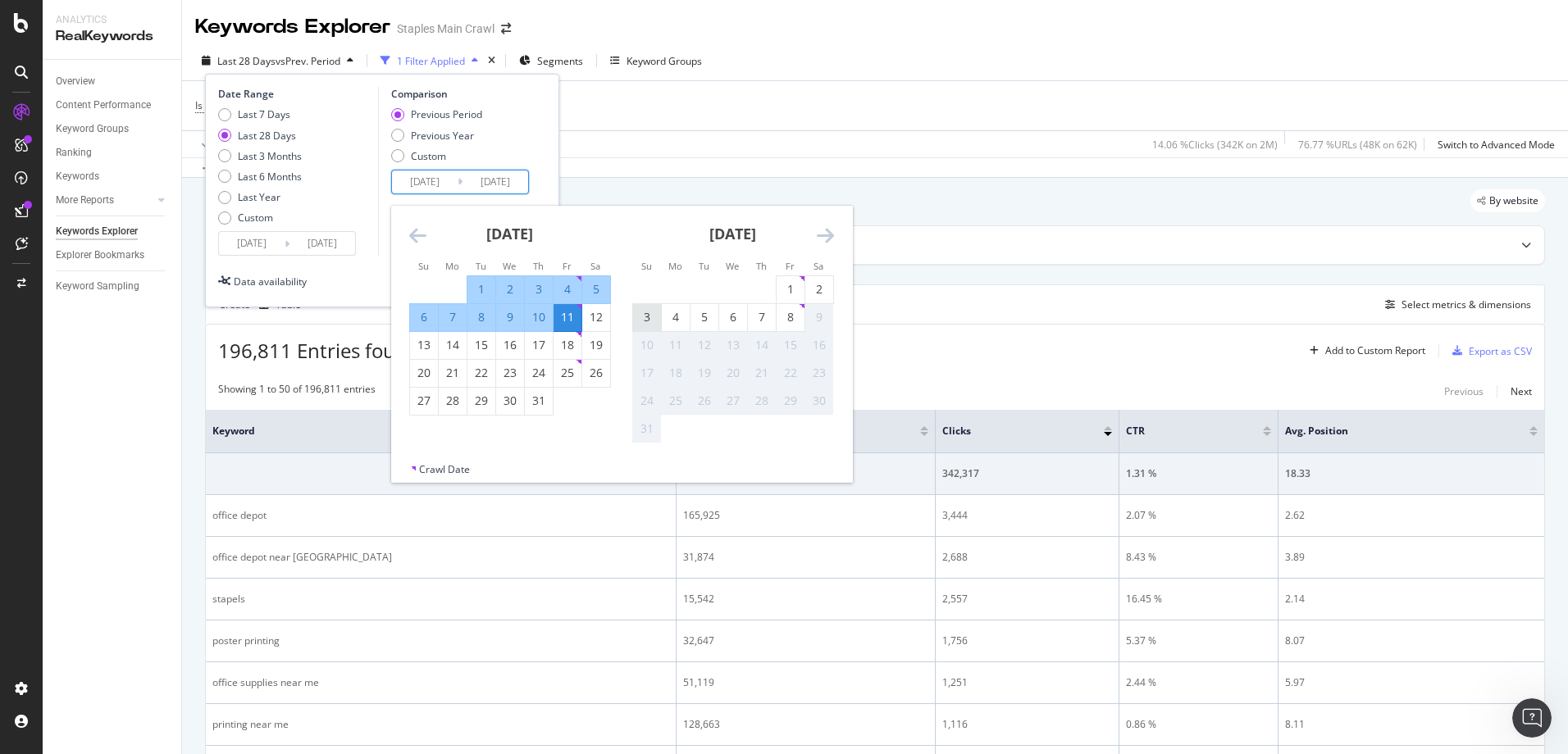
click at [647, 317] on div "3" at bounding box center [646, 317] width 28 height 16
type input "[DATE]"
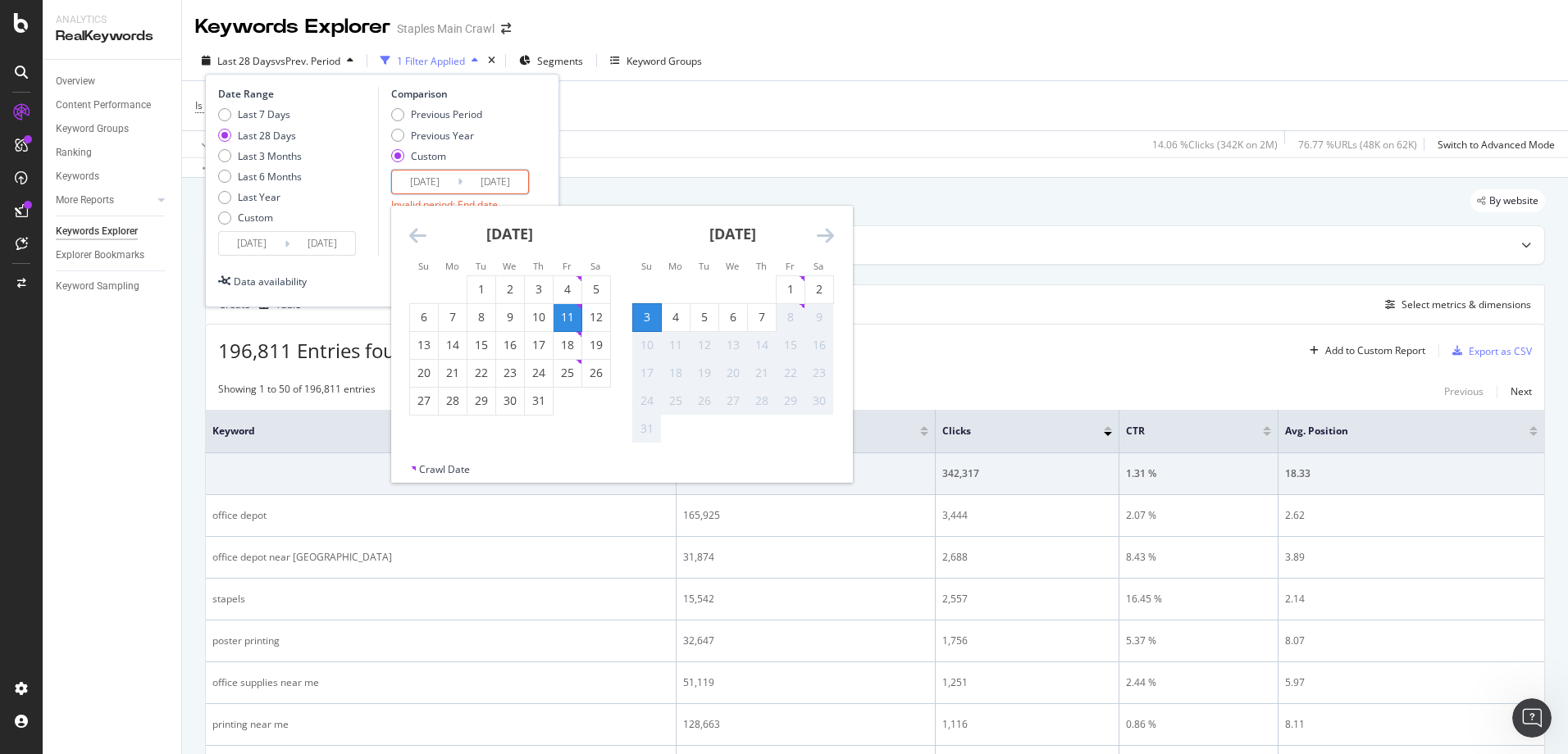
click at [640, 309] on div "3" at bounding box center [646, 317] width 28 height 16
type input "[DATE]"
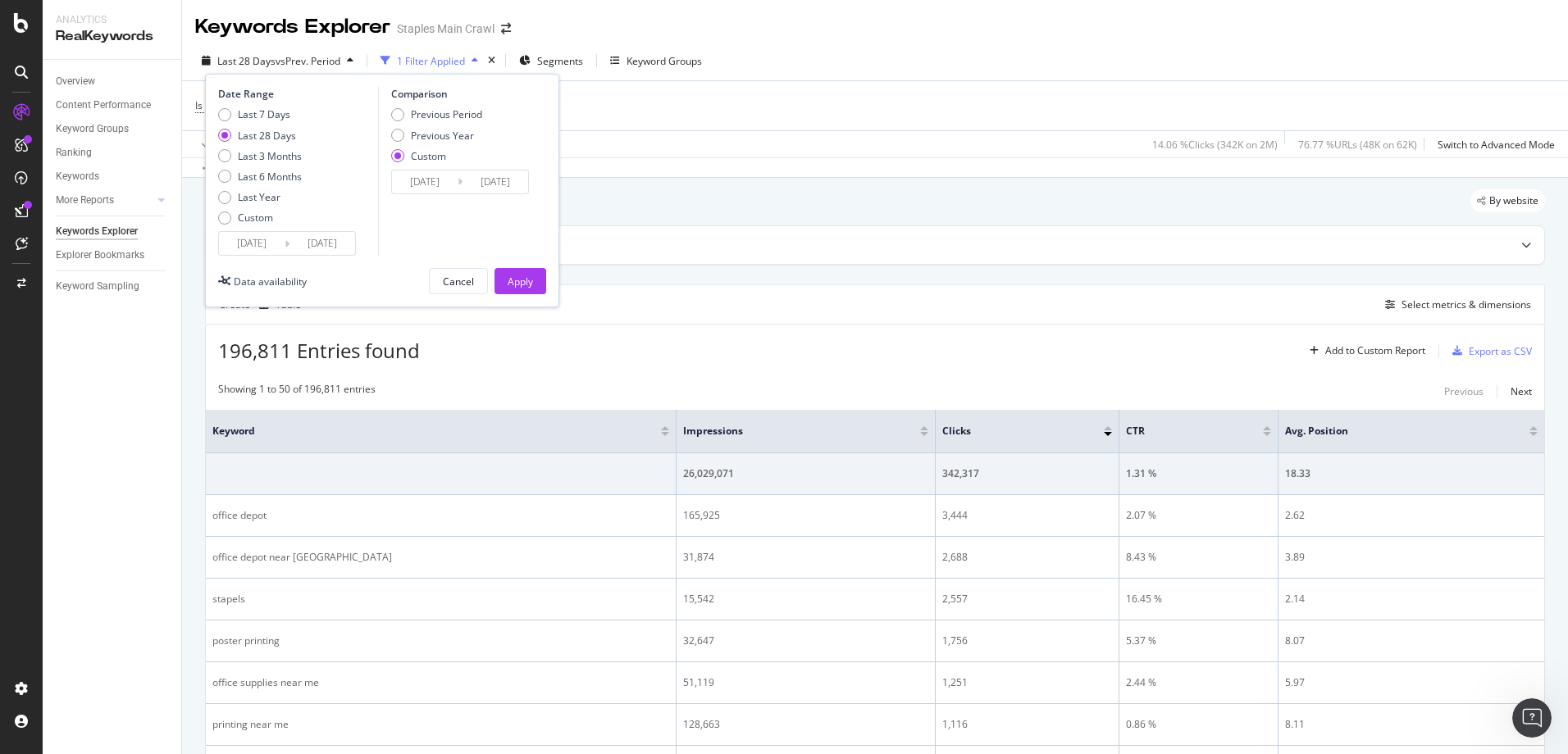
click at [434, 181] on input "[DATE]" at bounding box center [425, 182] width 66 height 23
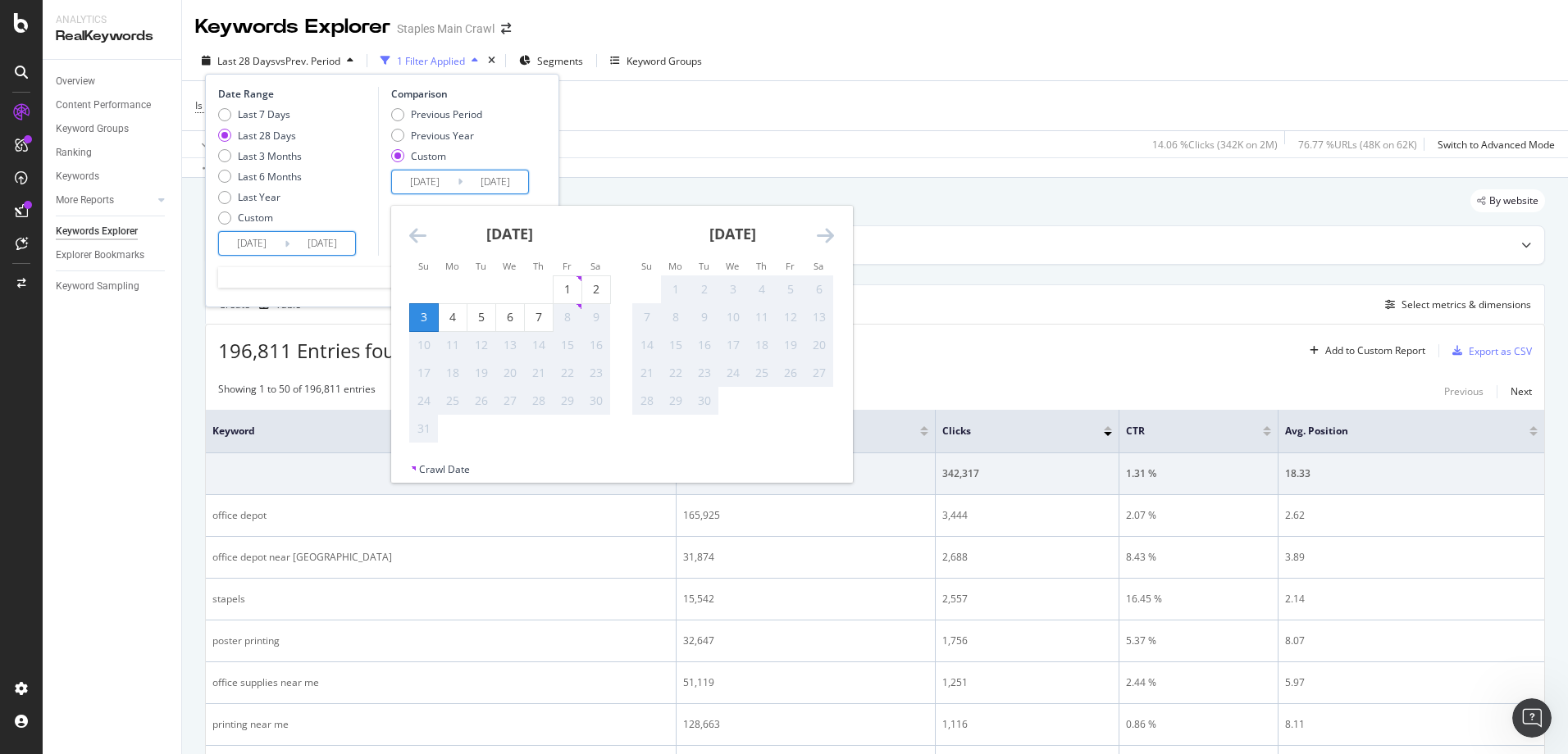
click at [257, 246] on input "[DATE]" at bounding box center [252, 243] width 66 height 23
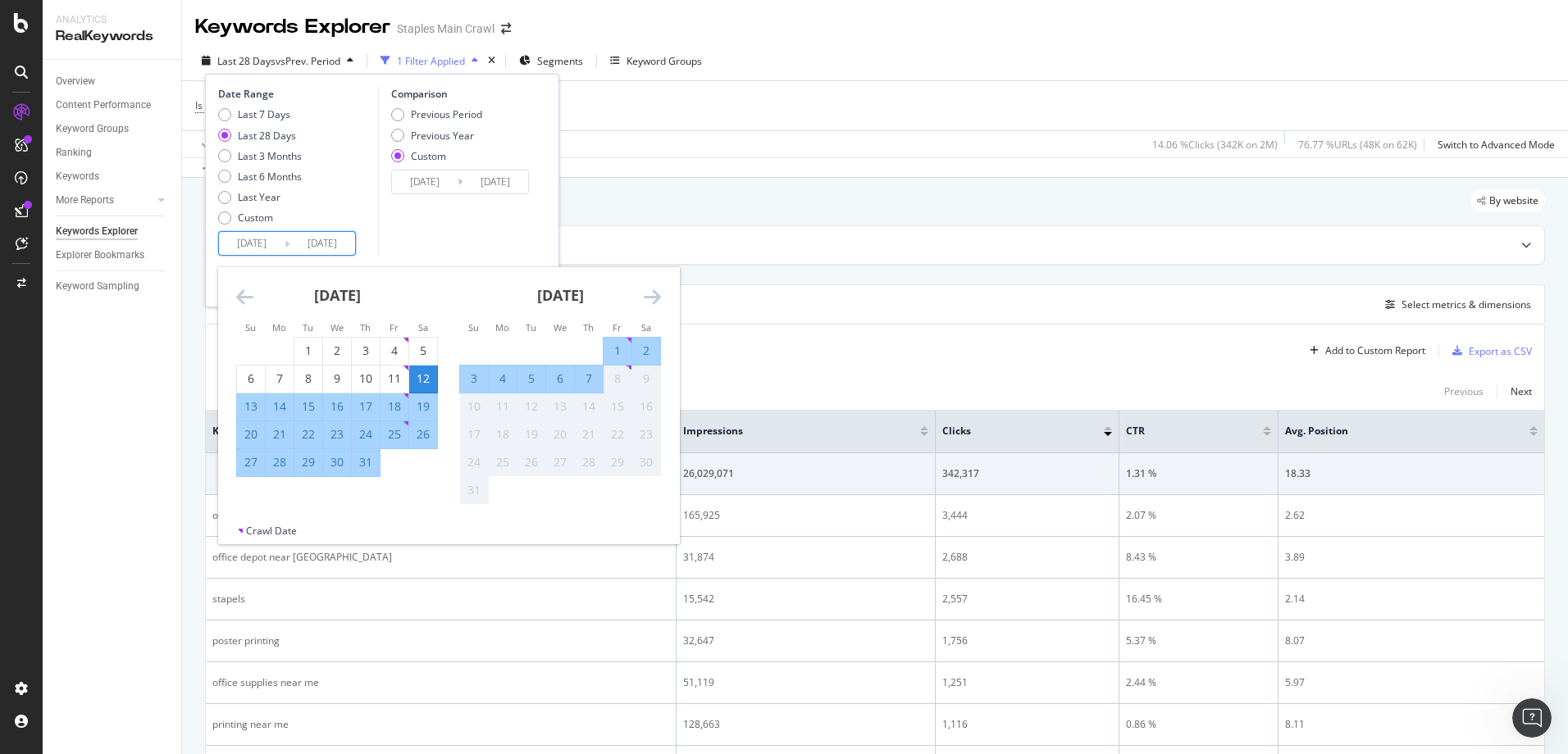
click at [246, 460] on div "27" at bounding box center [251, 462] width 28 height 16
type input "[DATE]"
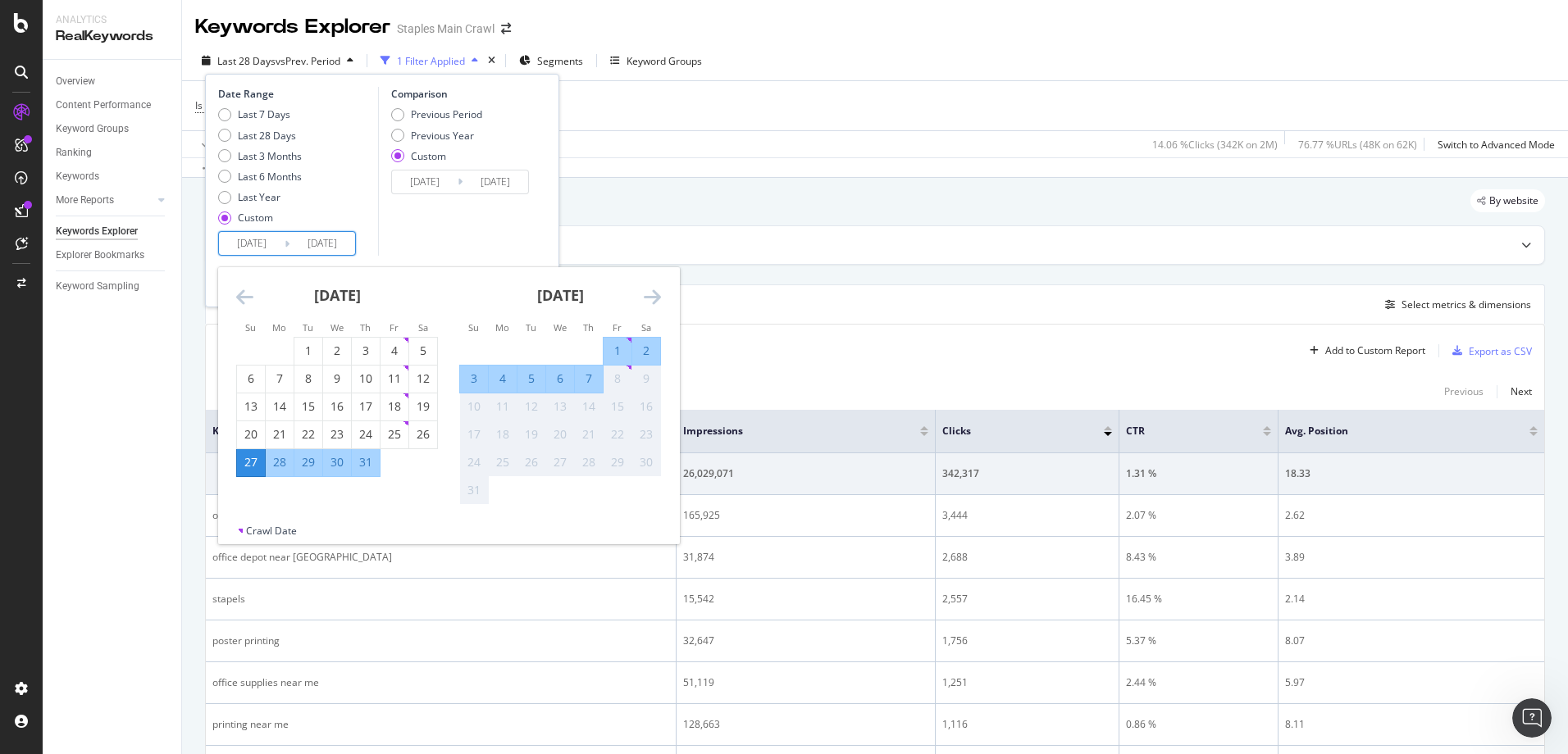
click at [650, 348] on div "2" at bounding box center [646, 351] width 28 height 16
type input "[DATE]"
